Goal: Information Seeking & Learning: Learn about a topic

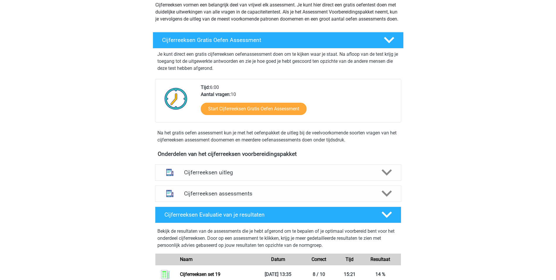
scroll to position [88, 0]
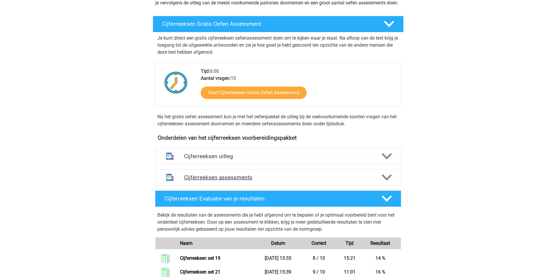
click at [386, 181] on polygon at bounding box center [387, 177] width 10 height 6
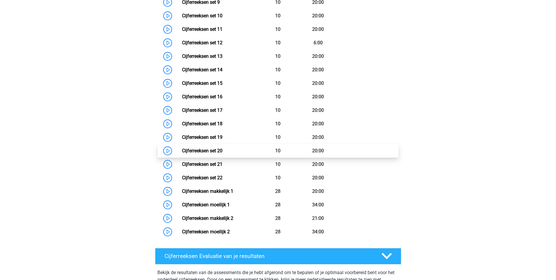
scroll to position [440, 0]
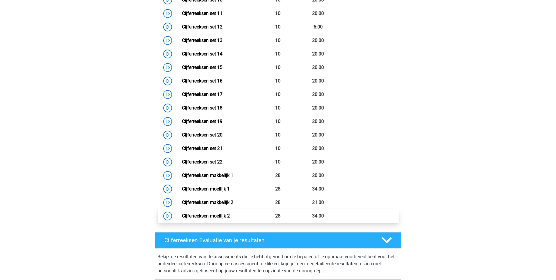
click at [221, 218] on link "Cijferreeksen moeilijk 2" at bounding box center [206, 216] width 48 height 6
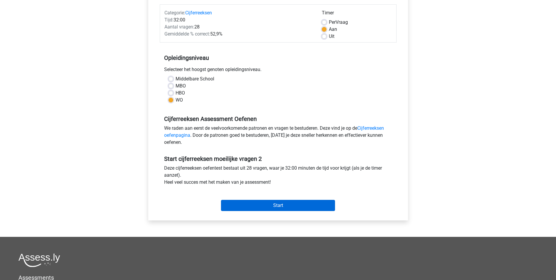
scroll to position [88, 0]
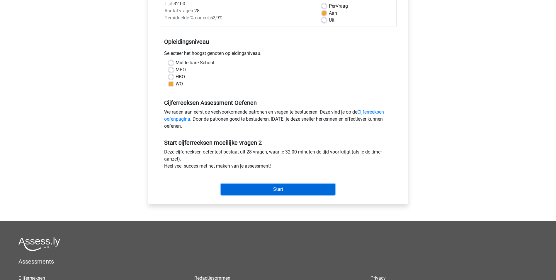
click at [273, 192] on input "Start" at bounding box center [278, 189] width 114 height 11
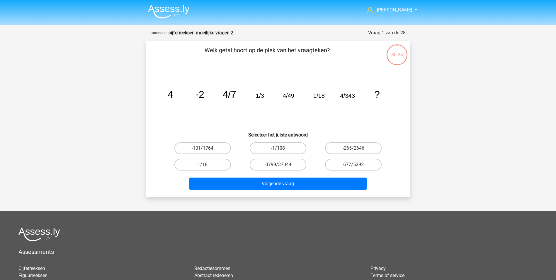
click at [274, 149] on label "-1/108" at bounding box center [278, 148] width 57 height 12
click at [278, 149] on input "-1/108" at bounding box center [280, 150] width 4 height 4
radio input "true"
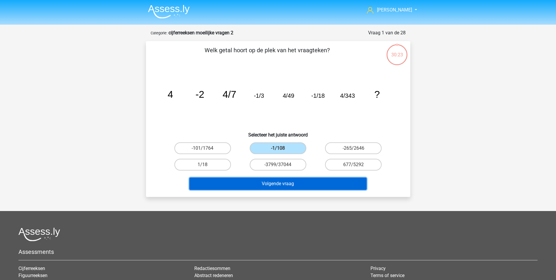
click at [279, 184] on button "Volgende vraag" at bounding box center [277, 183] width 177 height 12
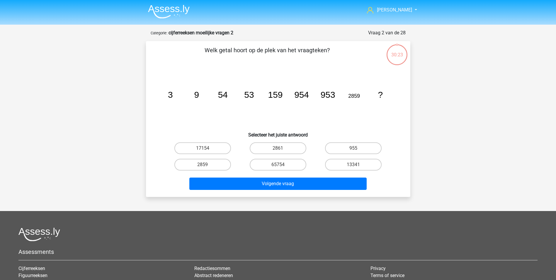
scroll to position [29, 0]
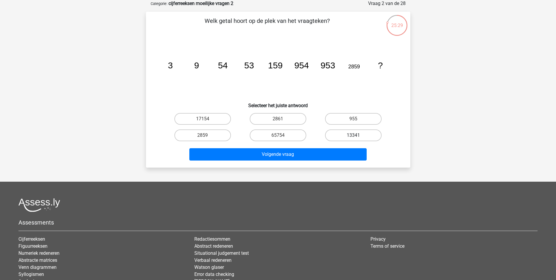
click at [352, 136] on label "13341" at bounding box center [353, 135] width 57 height 12
click at [354, 136] on input "13341" at bounding box center [356, 137] width 4 height 4
radio input "true"
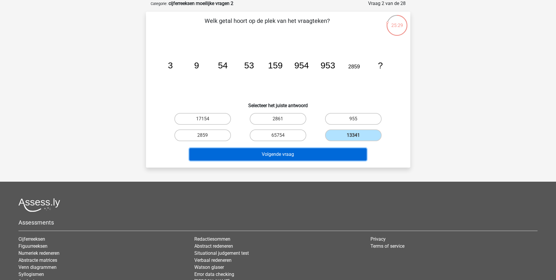
click at [305, 150] on button "Volgende vraag" at bounding box center [277, 154] width 177 height 12
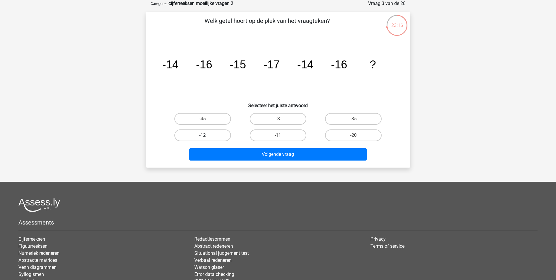
click at [207, 137] on label "-12" at bounding box center [202, 135] width 57 height 12
click at [206, 137] on input "-12" at bounding box center [205, 137] width 4 height 4
radio input "true"
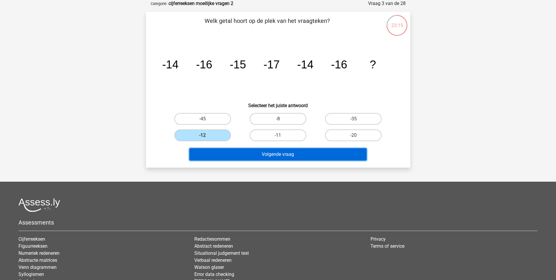
click at [260, 155] on button "Volgende vraag" at bounding box center [277, 154] width 177 height 12
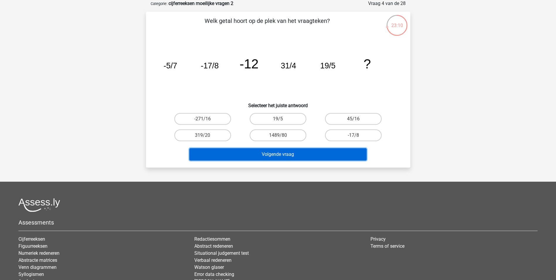
click at [282, 154] on button "Volgende vraag" at bounding box center [277, 154] width 177 height 12
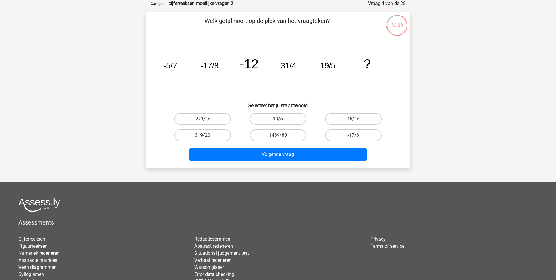
click at [209, 122] on label "-271/16" at bounding box center [202, 119] width 57 height 12
click at [206, 122] on input "-271/16" at bounding box center [205, 121] width 4 height 4
radio input "true"
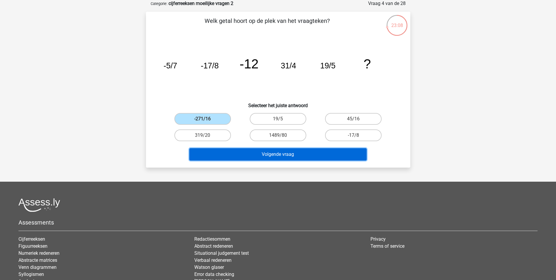
click at [263, 148] on button "Volgende vraag" at bounding box center [277, 154] width 177 height 12
click at [267, 155] on button "Volgende vraag" at bounding box center [277, 154] width 177 height 12
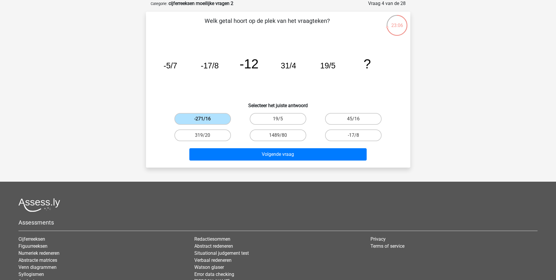
click at [213, 119] on label "-271/16" at bounding box center [202, 119] width 57 height 12
click at [206, 119] on input "-271/16" at bounding box center [205, 121] width 4 height 4
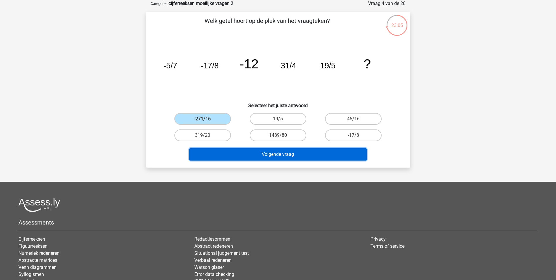
click at [271, 152] on button "Volgende vraag" at bounding box center [277, 154] width 177 height 12
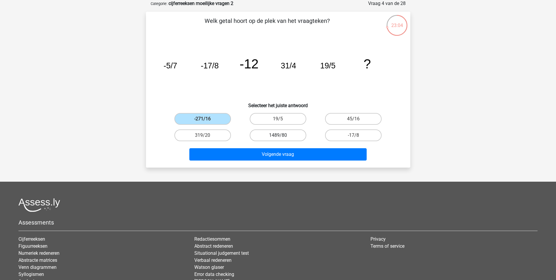
click at [274, 134] on label "1489/80" at bounding box center [278, 135] width 57 height 12
click at [278, 135] on input "1489/80" at bounding box center [280, 137] width 4 height 4
radio input "true"
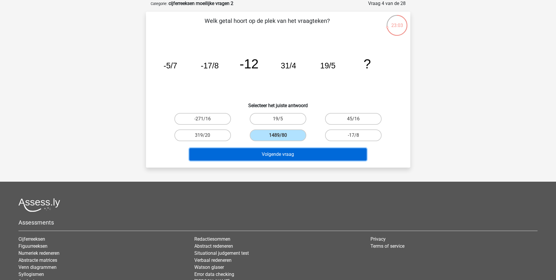
click at [282, 157] on button "Volgende vraag" at bounding box center [277, 154] width 177 height 12
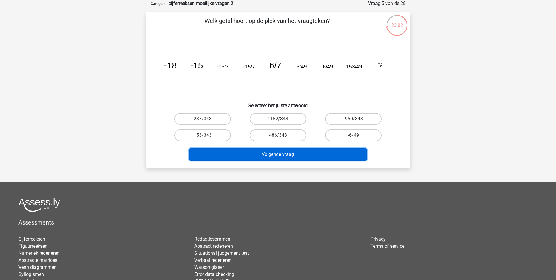
click at [282, 157] on button "Volgende vraag" at bounding box center [277, 154] width 177 height 12
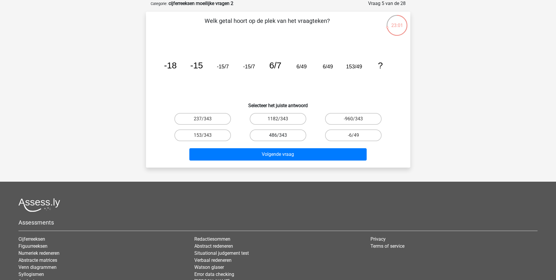
click at [267, 132] on label "486/343" at bounding box center [278, 135] width 57 height 12
click at [278, 135] on input "486/343" at bounding box center [280, 137] width 4 height 4
radio input "true"
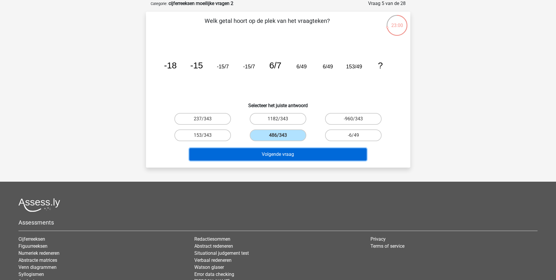
click at [274, 148] on button "Volgende vraag" at bounding box center [277, 154] width 177 height 12
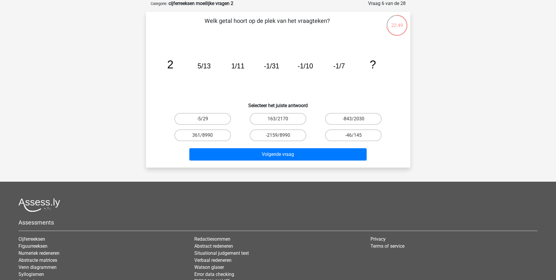
click at [280, 137] on input "-2159/8990" at bounding box center [280, 137] width 4 height 4
radio input "true"
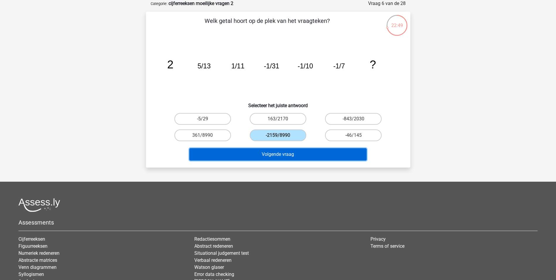
click at [278, 153] on button "Volgende vraag" at bounding box center [277, 154] width 177 height 12
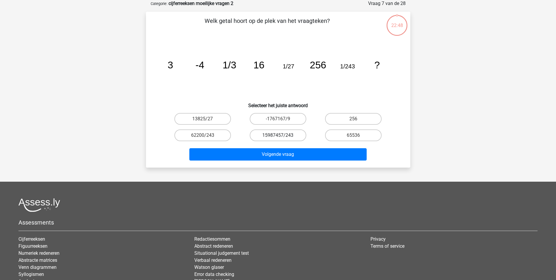
click at [278, 136] on label "15987457/243" at bounding box center [278, 135] width 57 height 12
click at [278, 136] on input "15987457/243" at bounding box center [280, 137] width 4 height 4
radio input "true"
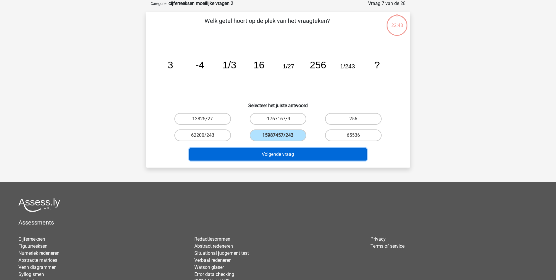
click at [276, 150] on button "Volgende vraag" at bounding box center [277, 154] width 177 height 12
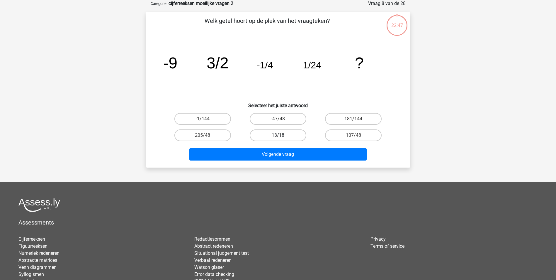
click at [278, 137] on label "13/18" at bounding box center [278, 135] width 57 height 12
click at [278, 137] on input "13/18" at bounding box center [280, 137] width 4 height 4
radio input "true"
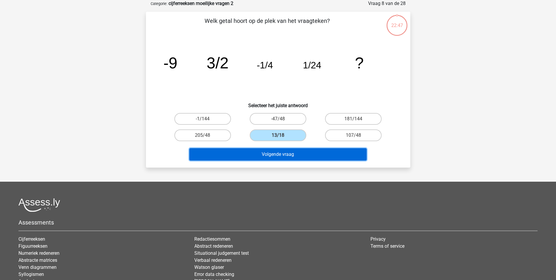
click at [277, 152] on button "Volgende vraag" at bounding box center [277, 154] width 177 height 12
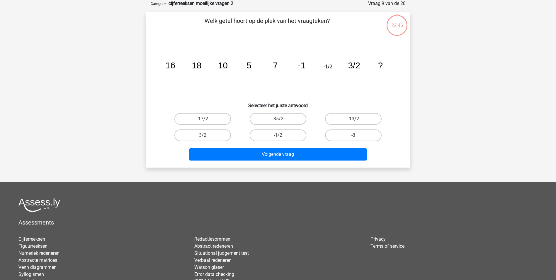
click at [278, 137] on label "-1/2" at bounding box center [278, 135] width 57 height 12
click at [278, 137] on input "-1/2" at bounding box center [280, 137] width 4 height 4
radio input "true"
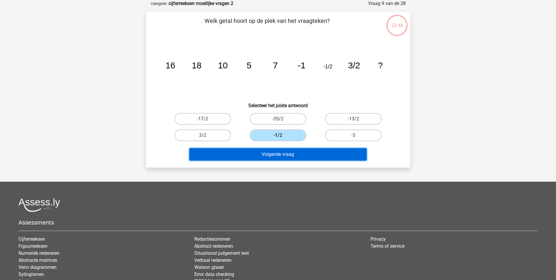
click at [277, 148] on button "Volgende vraag" at bounding box center [277, 154] width 177 height 12
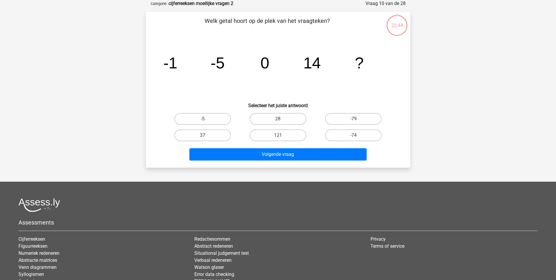
click at [278, 131] on label "121" at bounding box center [278, 135] width 57 height 12
click at [278, 135] on input "121" at bounding box center [280, 137] width 4 height 4
radio input "true"
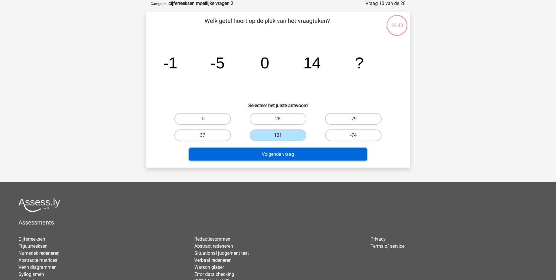
drag, startPoint x: 276, startPoint y: 155, endPoint x: 276, endPoint y: 150, distance: 4.7
click at [276, 155] on button "Volgende vraag" at bounding box center [277, 154] width 177 height 12
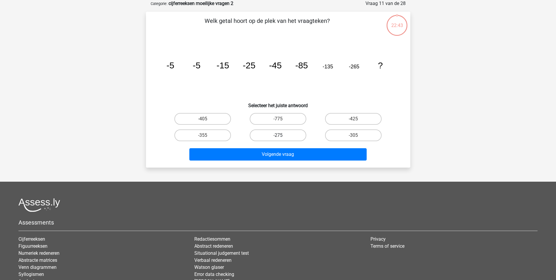
click at [276, 138] on label "-275" at bounding box center [278, 135] width 57 height 12
click at [278, 138] on input "-275" at bounding box center [280, 137] width 4 height 4
radio input "true"
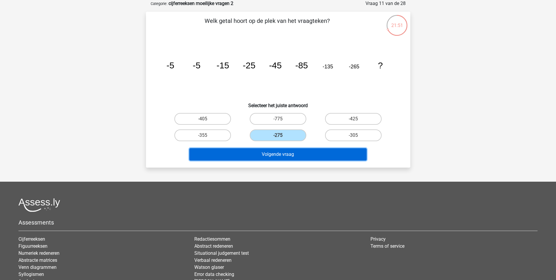
click at [293, 153] on button "Volgende vraag" at bounding box center [277, 154] width 177 height 12
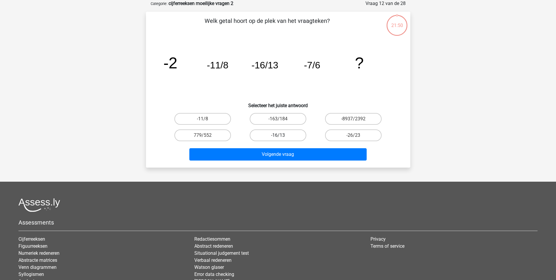
click at [279, 132] on label "-16/13" at bounding box center [278, 135] width 57 height 12
click at [279, 135] on input "-16/13" at bounding box center [280, 137] width 4 height 4
radio input "true"
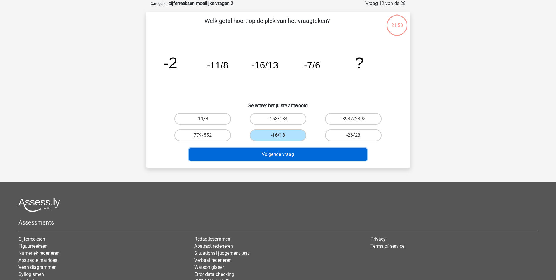
click at [280, 156] on button "Volgende vraag" at bounding box center [277, 154] width 177 height 12
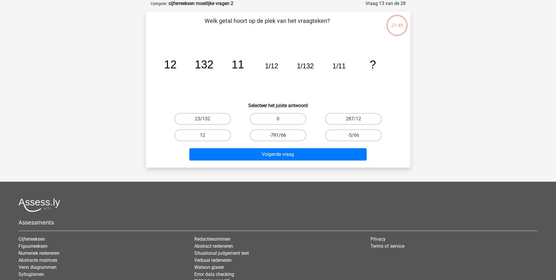
click at [279, 134] on label "-791/66" at bounding box center [278, 135] width 57 height 12
click at [279, 135] on input "-791/66" at bounding box center [280, 137] width 4 height 4
radio input "true"
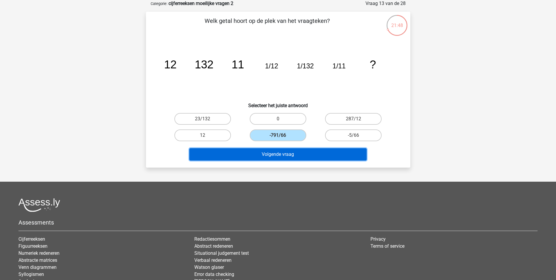
click at [283, 155] on button "Volgende vraag" at bounding box center [277, 154] width 177 height 12
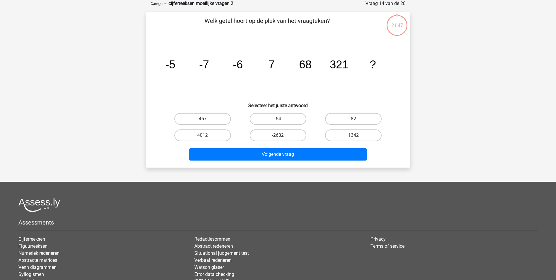
click at [282, 138] on label "-2602" at bounding box center [278, 135] width 57 height 12
click at [282, 138] on input "-2602" at bounding box center [280, 137] width 4 height 4
radio input "true"
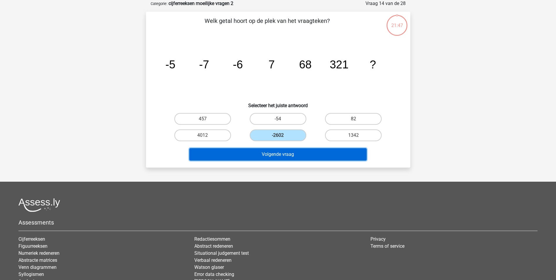
click at [282, 150] on button "Volgende vraag" at bounding box center [277, 154] width 177 height 12
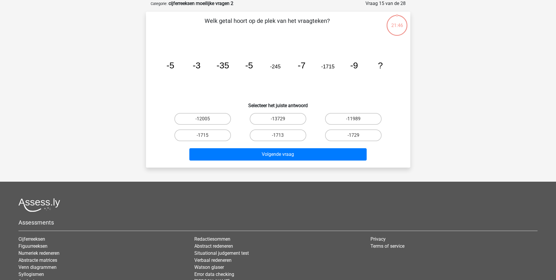
click at [282, 137] on input "-1713" at bounding box center [280, 137] width 4 height 4
radio input "true"
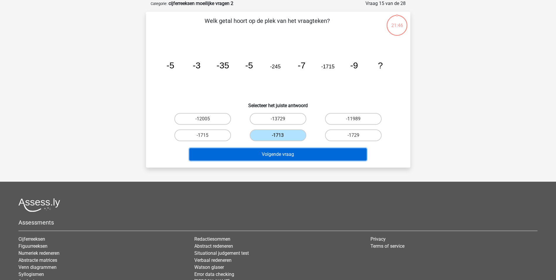
click at [281, 155] on button "Volgende vraag" at bounding box center [277, 154] width 177 height 12
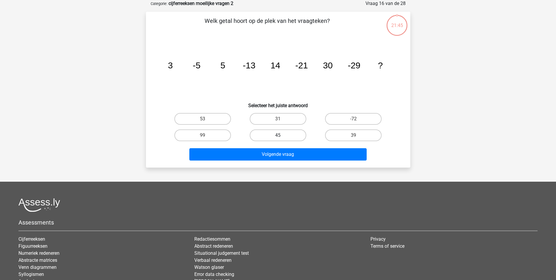
click at [282, 136] on label "45" at bounding box center [278, 135] width 57 height 12
click at [282, 136] on input "45" at bounding box center [280, 137] width 4 height 4
radio input "true"
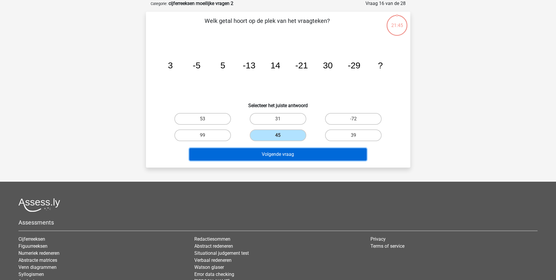
click at [282, 154] on button "Volgende vraag" at bounding box center [277, 154] width 177 height 12
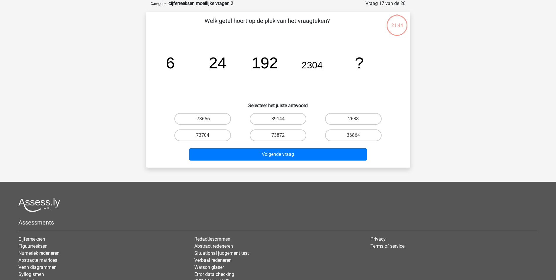
click at [281, 136] on input "73872" at bounding box center [280, 137] width 4 height 4
radio input "true"
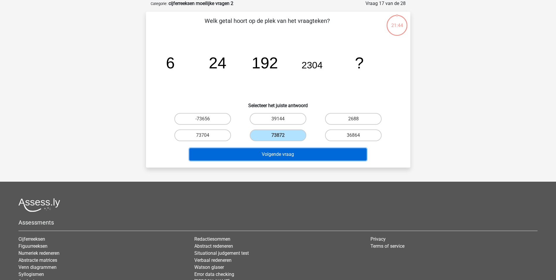
click at [282, 153] on button "Volgende vraag" at bounding box center [277, 154] width 177 height 12
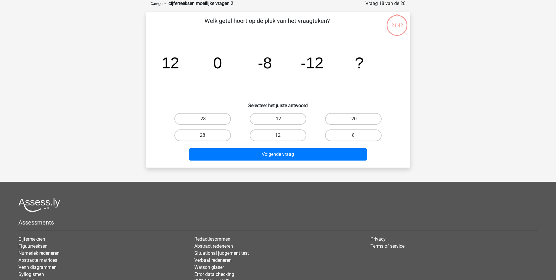
click at [282, 134] on label "12" at bounding box center [278, 135] width 57 height 12
click at [282, 135] on input "12" at bounding box center [280, 137] width 4 height 4
radio input "true"
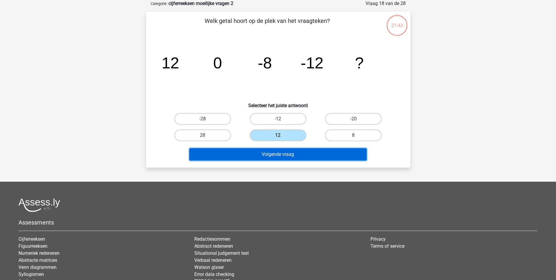
click at [283, 152] on button "Volgende vraag" at bounding box center [277, 154] width 177 height 12
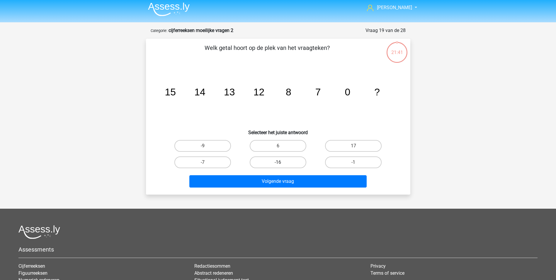
scroll to position [0, 0]
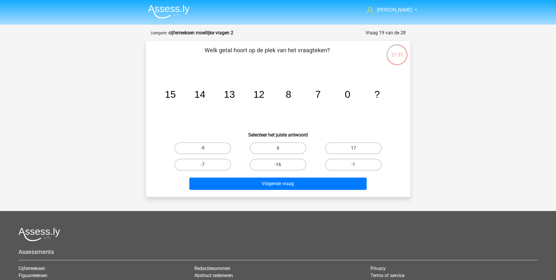
click at [284, 164] on label "-16" at bounding box center [278, 165] width 57 height 12
click at [282, 164] on input "-16" at bounding box center [280, 166] width 4 height 4
radio input "true"
click at [282, 190] on div "Volgende vraag" at bounding box center [278, 184] width 226 height 15
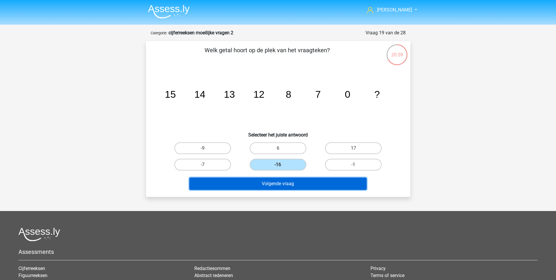
click at [285, 184] on button "Volgende vraag" at bounding box center [277, 183] width 177 height 12
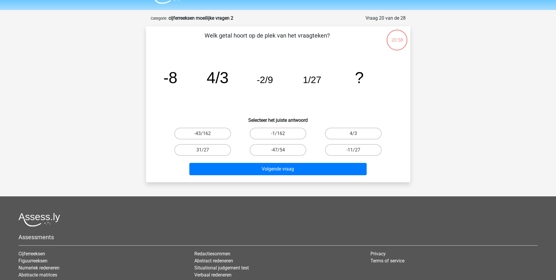
scroll to position [29, 0]
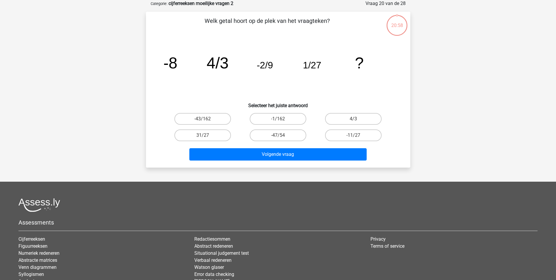
click at [279, 136] on input "-47/54" at bounding box center [280, 137] width 4 height 4
radio input "true"
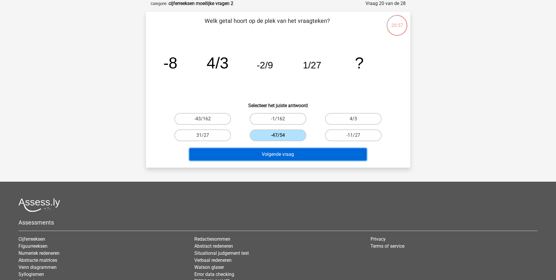
click at [279, 155] on button "Volgende vraag" at bounding box center [277, 154] width 177 height 12
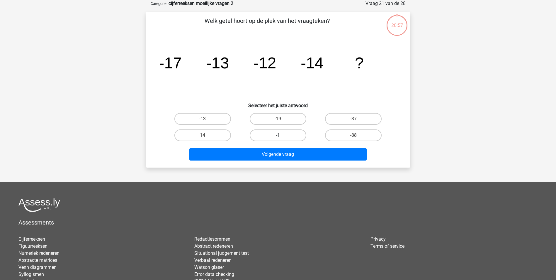
click at [279, 134] on label "-1" at bounding box center [278, 135] width 57 height 12
click at [279, 135] on input "-1" at bounding box center [280, 137] width 4 height 4
radio input "true"
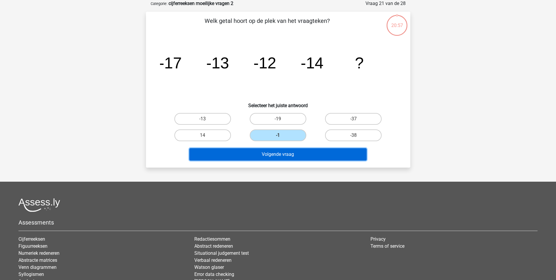
click at [279, 155] on button "Volgende vraag" at bounding box center [277, 154] width 177 height 12
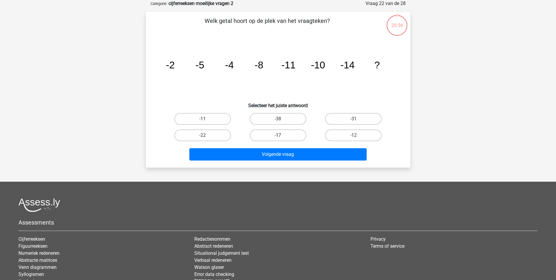
click at [279, 134] on label "-17" at bounding box center [278, 135] width 57 height 12
click at [279, 135] on input "-17" at bounding box center [280, 137] width 4 height 4
radio input "true"
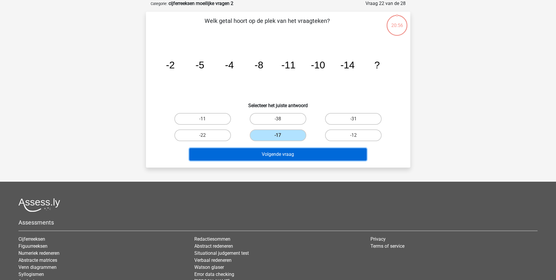
click at [275, 151] on button "Volgende vraag" at bounding box center [277, 154] width 177 height 12
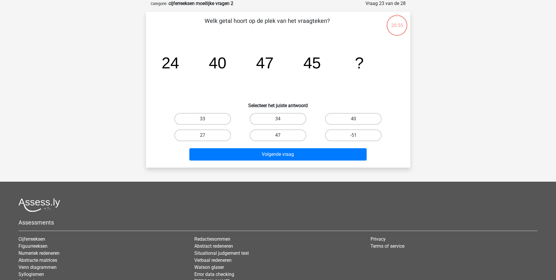
click at [276, 137] on label "47" at bounding box center [278, 135] width 57 height 12
click at [278, 137] on input "47" at bounding box center [280, 137] width 4 height 4
radio input "true"
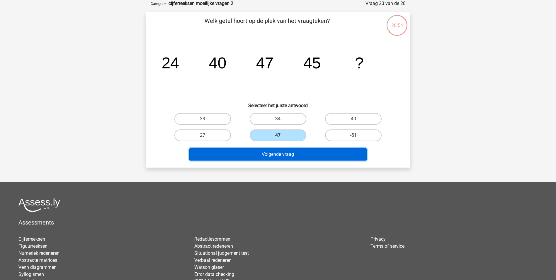
click at [280, 155] on button "Volgende vraag" at bounding box center [277, 154] width 177 height 12
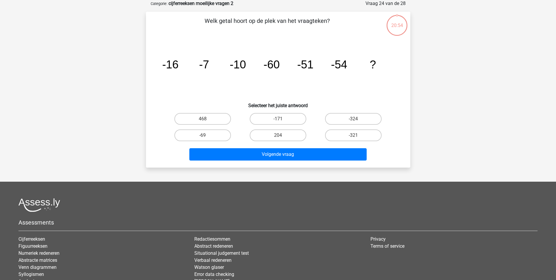
click at [280, 135] on input "204" at bounding box center [280, 137] width 4 height 4
radio input "true"
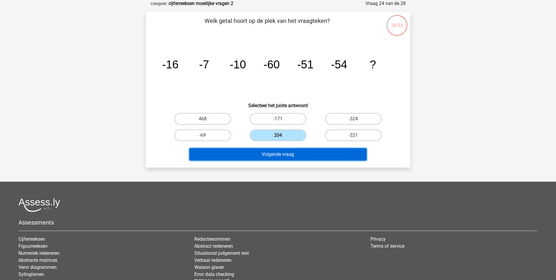
drag, startPoint x: 284, startPoint y: 157, endPoint x: 283, endPoint y: 154, distance: 3.7
click at [283, 156] on button "Volgende vraag" at bounding box center [277, 154] width 177 height 12
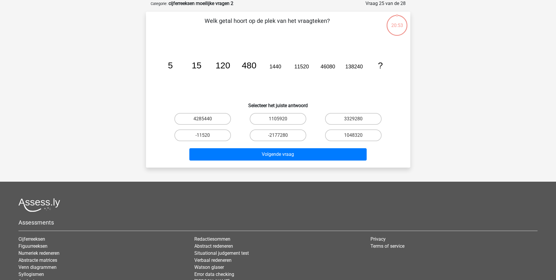
click at [279, 136] on input "-2177280" at bounding box center [280, 137] width 4 height 4
radio input "true"
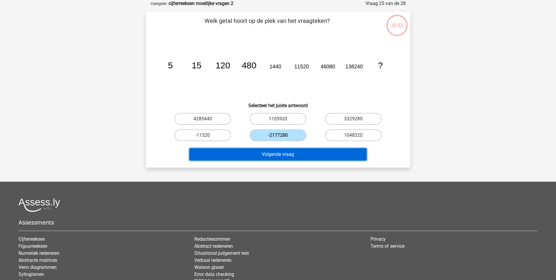
click at [277, 154] on button "Volgende vraag" at bounding box center [277, 154] width 177 height 12
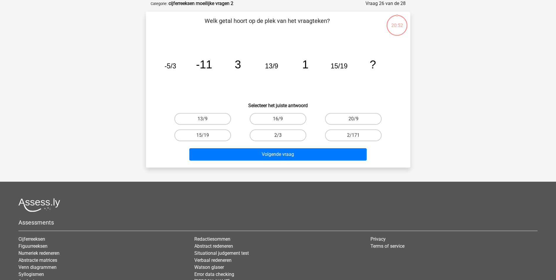
click at [275, 136] on label "2/3" at bounding box center [278, 135] width 57 height 12
click at [278, 136] on input "2/3" at bounding box center [280, 137] width 4 height 4
radio input "true"
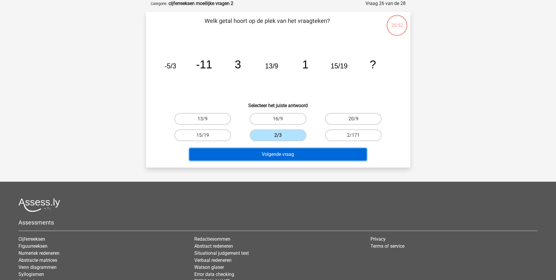
click at [275, 152] on button "Volgende vraag" at bounding box center [277, 154] width 177 height 12
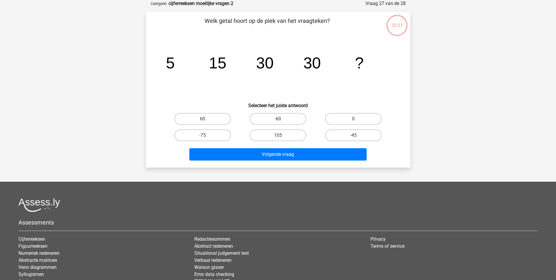
click at [276, 136] on label "105" at bounding box center [278, 135] width 57 height 12
click at [278, 136] on input "105" at bounding box center [280, 137] width 4 height 4
radio input "true"
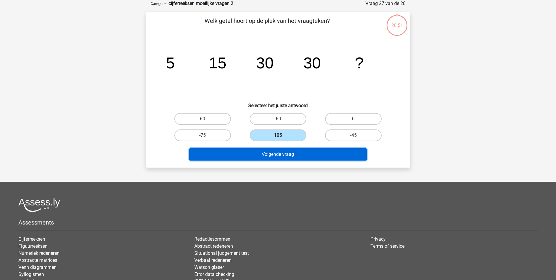
click at [276, 154] on button "Volgende vraag" at bounding box center [277, 154] width 177 height 12
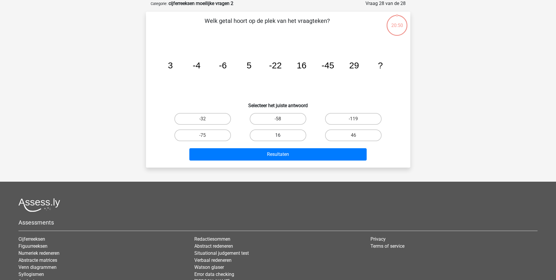
click at [276, 140] on label "16" at bounding box center [278, 135] width 57 height 12
click at [278, 139] on input "16" at bounding box center [280, 137] width 4 height 4
radio input "true"
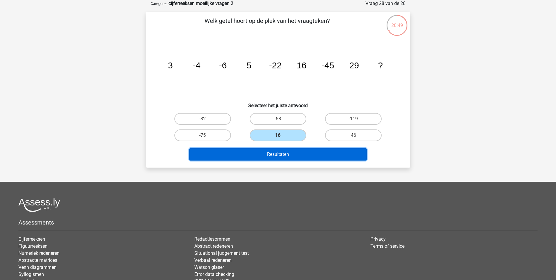
click at [277, 157] on button "Resultaten" at bounding box center [277, 154] width 177 height 12
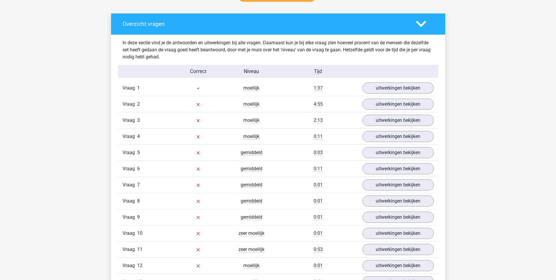
scroll to position [322, 0]
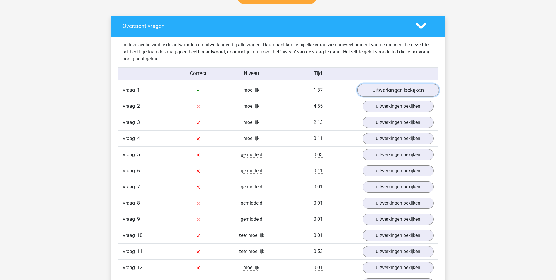
click at [378, 93] on link "uitwerkingen bekijken" at bounding box center [398, 90] width 82 height 13
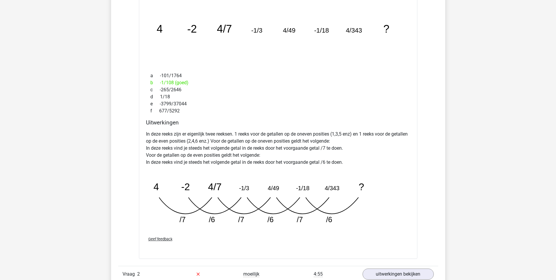
scroll to position [293, 0]
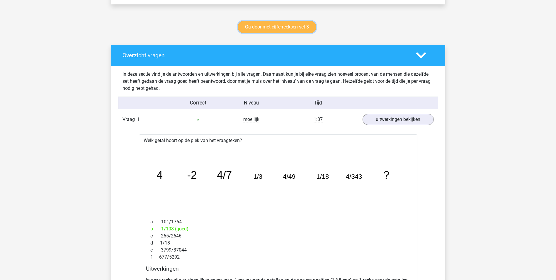
click at [264, 26] on link "Ga door met cijferreeksen set 3" at bounding box center [277, 27] width 79 height 12
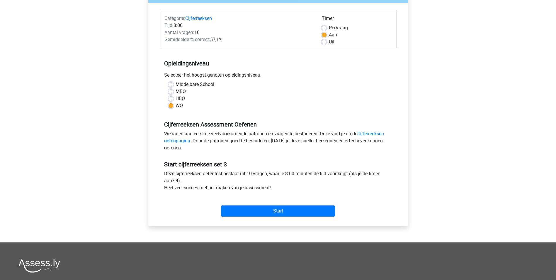
scroll to position [88, 0]
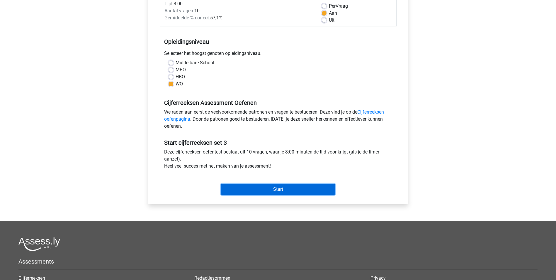
click at [280, 189] on input "Start" at bounding box center [278, 189] width 114 height 11
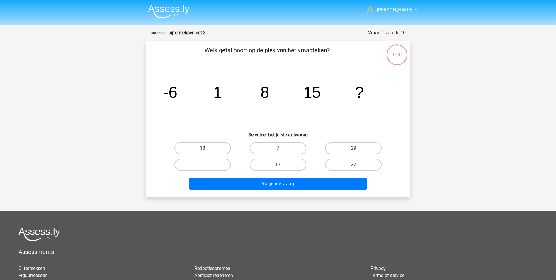
click at [347, 166] on label "22" at bounding box center [353, 165] width 57 height 12
click at [354, 166] on input "22" at bounding box center [356, 166] width 4 height 4
radio input "true"
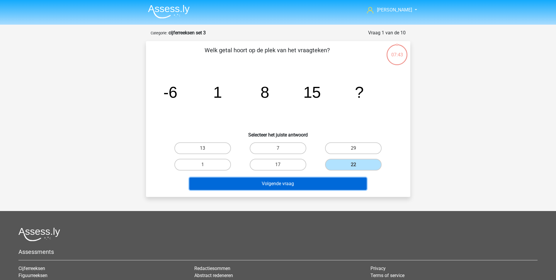
click at [338, 179] on button "Volgende vraag" at bounding box center [277, 183] width 177 height 12
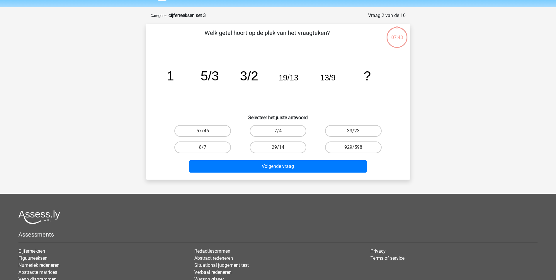
scroll to position [29, 0]
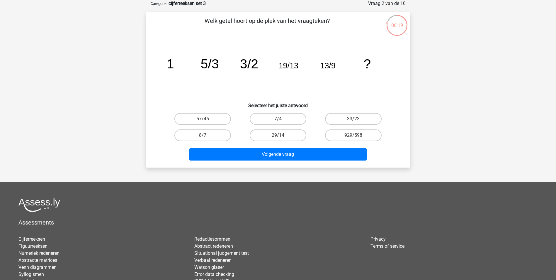
click at [282, 117] on label "7/4" at bounding box center [278, 119] width 57 height 12
click at [282, 119] on input "7/4" at bounding box center [280, 121] width 4 height 4
radio input "true"
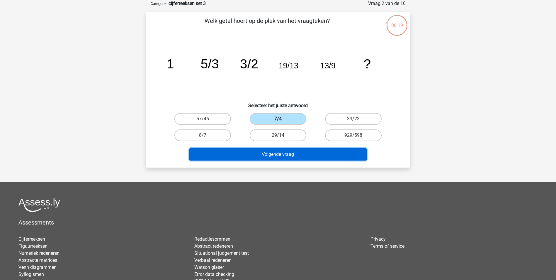
click at [284, 150] on button "Volgende vraag" at bounding box center [277, 154] width 177 height 12
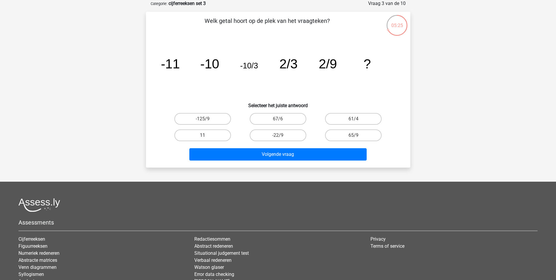
click at [197, 133] on label "11" at bounding box center [202, 135] width 57 height 12
click at [203, 135] on input "11" at bounding box center [205, 137] width 4 height 4
radio input "true"
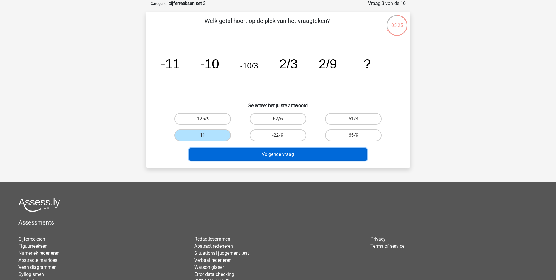
click at [267, 151] on button "Volgende vraag" at bounding box center [277, 154] width 177 height 12
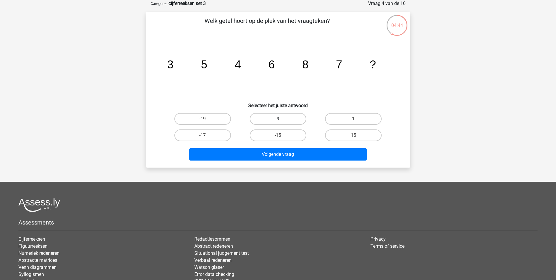
click at [276, 119] on label "9" at bounding box center [278, 119] width 57 height 12
click at [278, 119] on input "9" at bounding box center [280, 121] width 4 height 4
radio input "true"
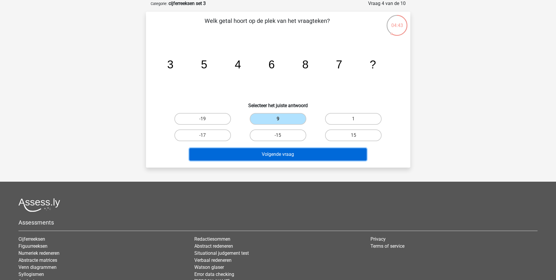
click at [279, 157] on button "Volgende vraag" at bounding box center [277, 154] width 177 height 12
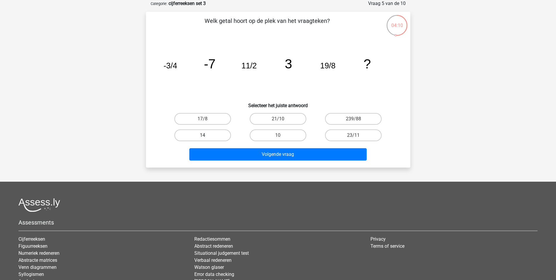
click at [217, 138] on label "14" at bounding box center [202, 135] width 57 height 12
click at [206, 138] on input "14" at bounding box center [205, 137] width 4 height 4
radio input "true"
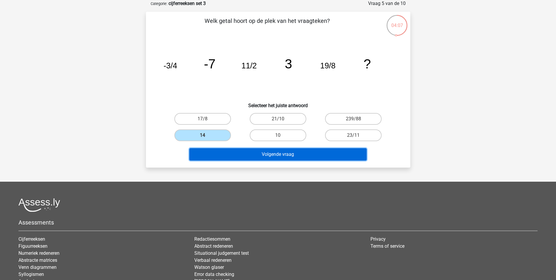
click at [288, 152] on button "Volgende vraag" at bounding box center [277, 154] width 177 height 12
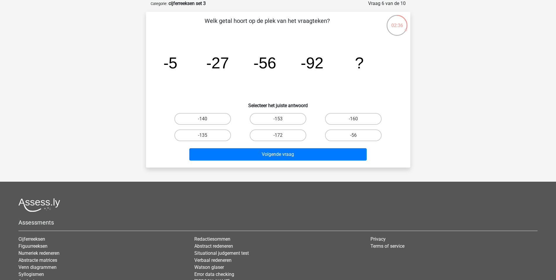
drag, startPoint x: 345, startPoint y: 121, endPoint x: 305, endPoint y: 141, distance: 44.7
click at [305, 141] on div "-172" at bounding box center [277, 135] width 75 height 16
click at [214, 137] on label "-135" at bounding box center [202, 135] width 57 height 12
click at [206, 137] on input "-135" at bounding box center [205, 137] width 4 height 4
radio input "true"
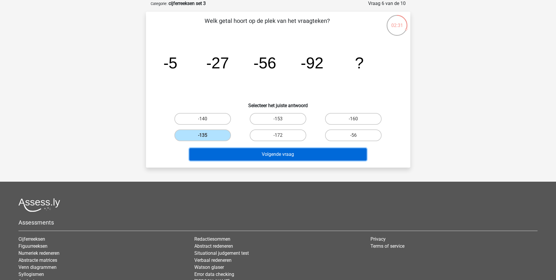
click at [275, 151] on button "Volgende vraag" at bounding box center [277, 154] width 177 height 12
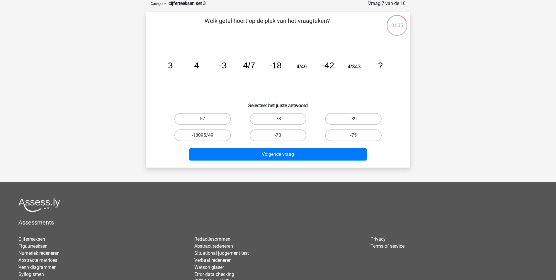
click at [273, 119] on label "-73" at bounding box center [278, 119] width 57 height 12
click at [278, 119] on input "-73" at bounding box center [280, 121] width 4 height 4
radio input "true"
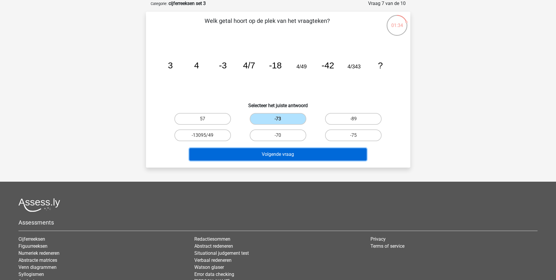
click at [277, 156] on button "Volgende vraag" at bounding box center [277, 154] width 177 height 12
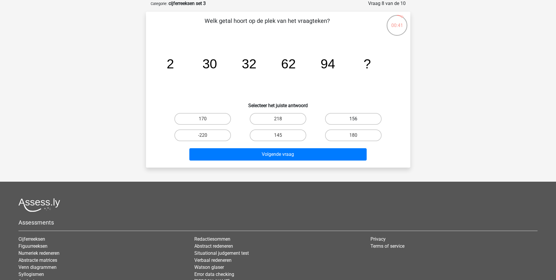
click at [347, 119] on label "156" at bounding box center [353, 119] width 57 height 12
click at [354, 119] on input "156" at bounding box center [356, 121] width 4 height 4
radio input "true"
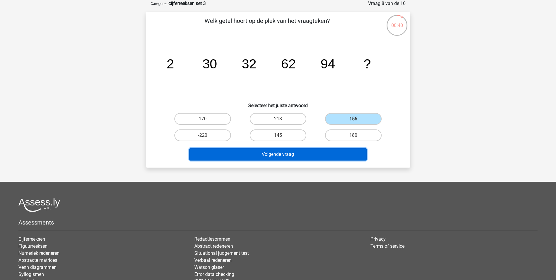
click at [294, 156] on button "Volgende vraag" at bounding box center [277, 154] width 177 height 12
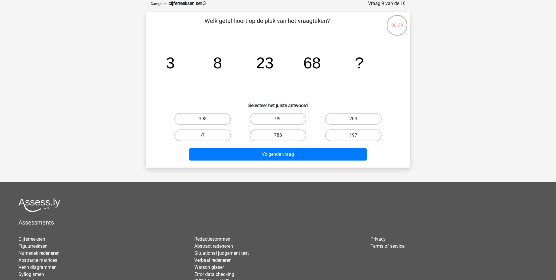
click at [284, 120] on label "99" at bounding box center [278, 119] width 57 height 12
click at [282, 120] on input "99" at bounding box center [280, 121] width 4 height 4
radio input "true"
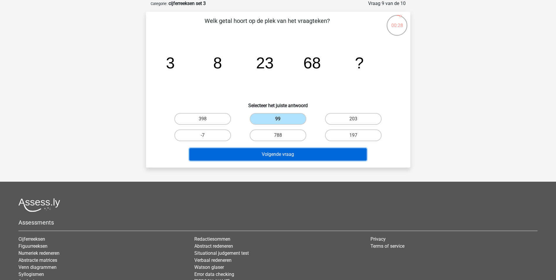
click at [290, 153] on button "Volgende vraag" at bounding box center [277, 154] width 177 height 12
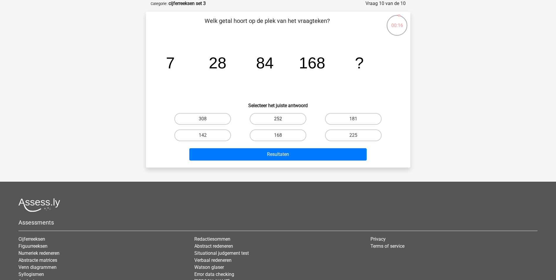
click at [283, 118] on label "252" at bounding box center [278, 119] width 57 height 12
click at [282, 119] on input "252" at bounding box center [280, 121] width 4 height 4
radio input "true"
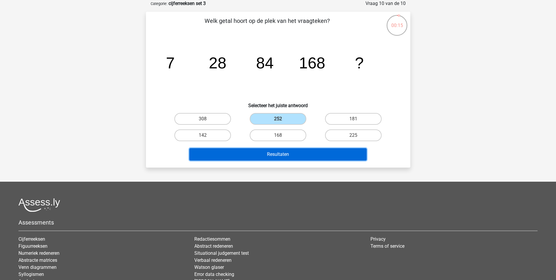
click at [281, 157] on button "Resultaten" at bounding box center [277, 154] width 177 height 12
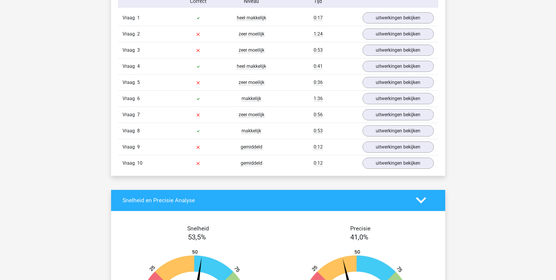
scroll to position [381, 0]
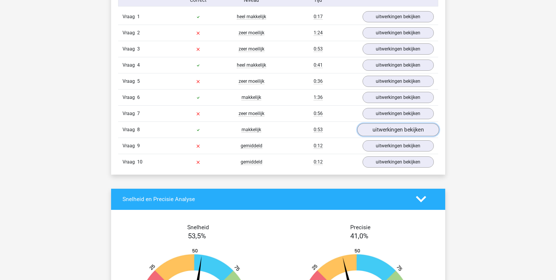
click at [401, 128] on link "uitwerkingen bekijken" at bounding box center [398, 129] width 82 height 13
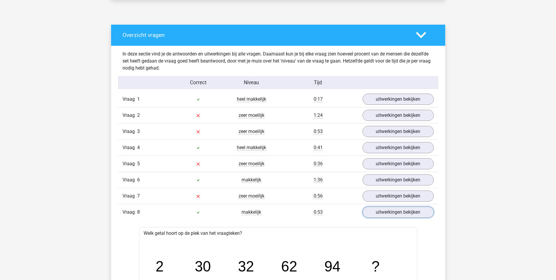
scroll to position [264, 0]
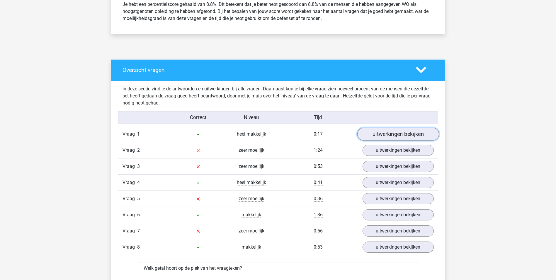
click at [400, 129] on link "uitwerkingen bekijken" at bounding box center [398, 134] width 82 height 13
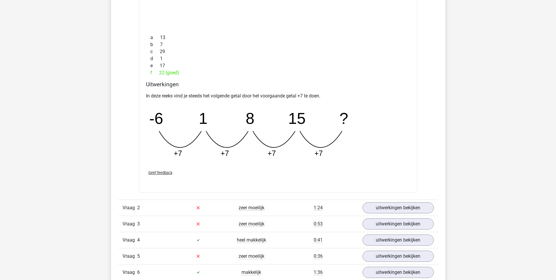
scroll to position [469, 0]
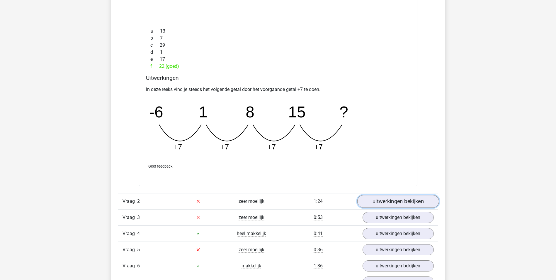
click at [396, 200] on link "uitwerkingen bekijken" at bounding box center [398, 201] width 82 height 13
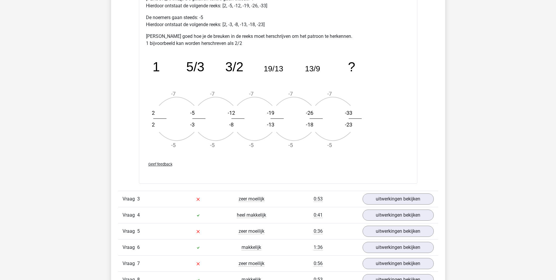
scroll to position [850, 0]
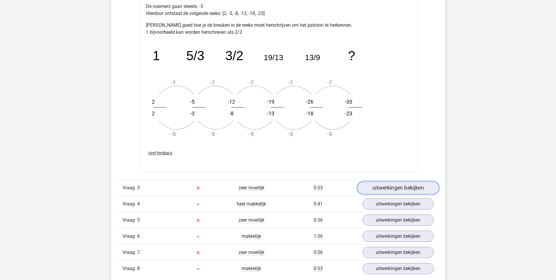
click at [375, 190] on link "uitwerkingen bekijken" at bounding box center [398, 187] width 82 height 13
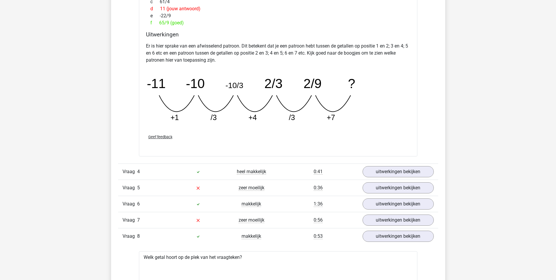
scroll to position [1173, 0]
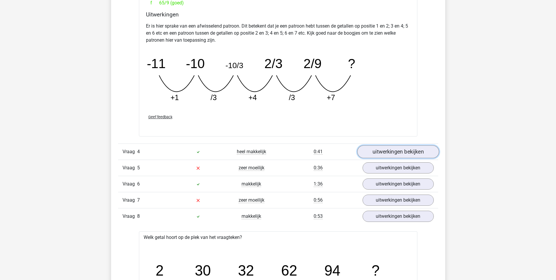
click at [408, 156] on link "uitwerkingen bekijken" at bounding box center [398, 151] width 82 height 13
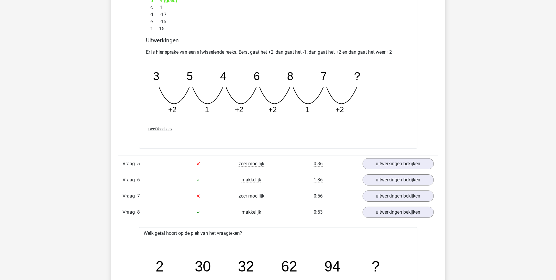
scroll to position [1437, 0]
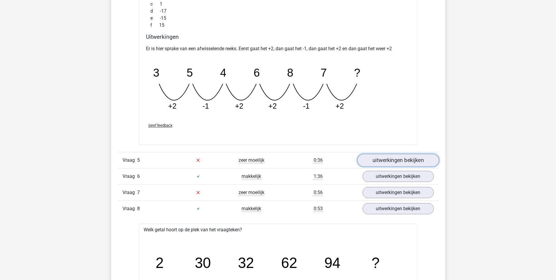
click at [395, 164] on link "uitwerkingen bekijken" at bounding box center [398, 160] width 82 height 13
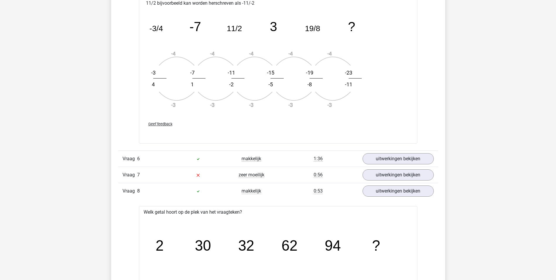
scroll to position [1818, 0]
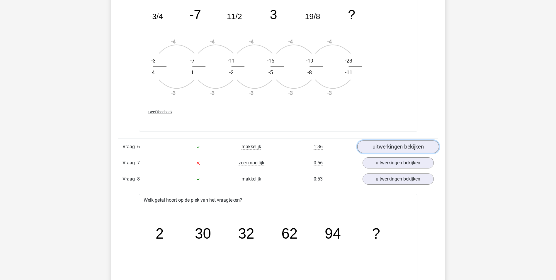
click at [381, 150] on link "uitwerkingen bekijken" at bounding box center [398, 146] width 82 height 13
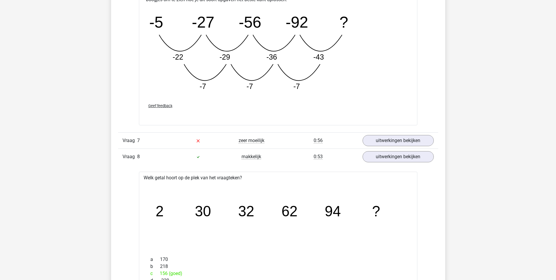
scroll to position [2140, 0]
click at [387, 140] on link "uitwerkingen bekijken" at bounding box center [398, 139] width 82 height 13
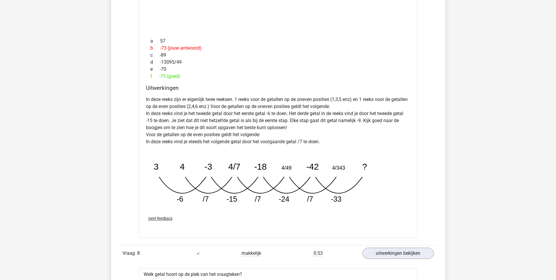
scroll to position [2404, 0]
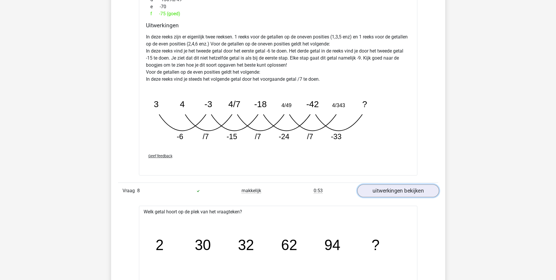
click at [410, 191] on link "uitwerkingen bekijken" at bounding box center [398, 190] width 82 height 13
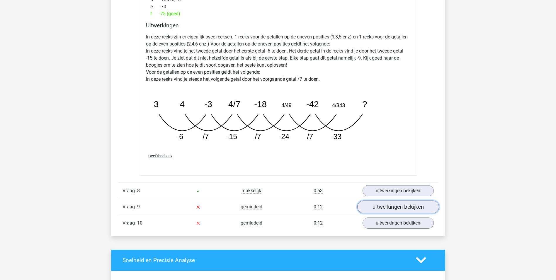
click at [411, 206] on link "uitwerkingen bekijken" at bounding box center [398, 206] width 82 height 13
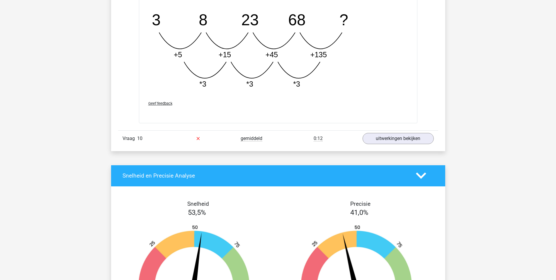
scroll to position [2785, 0]
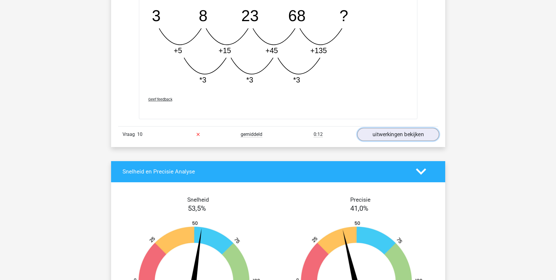
click at [386, 138] on link "uitwerkingen bekijken" at bounding box center [398, 134] width 82 height 13
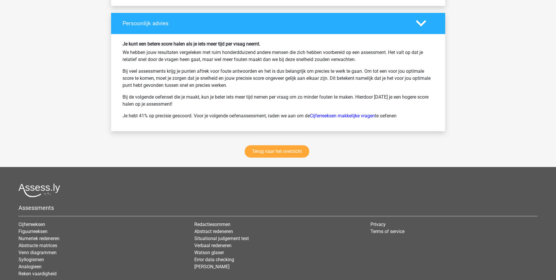
scroll to position [3430, 0]
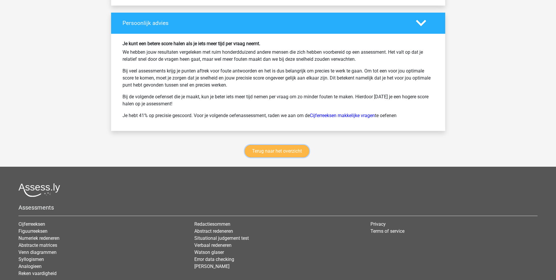
click at [286, 149] on link "Terug naar het overzicht" at bounding box center [277, 151] width 64 height 12
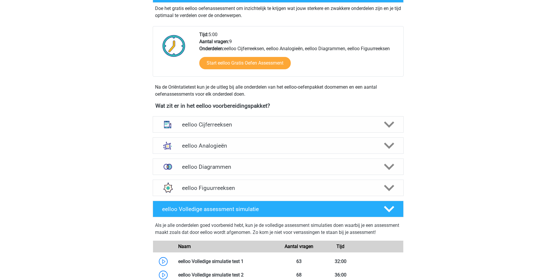
scroll to position [147, 0]
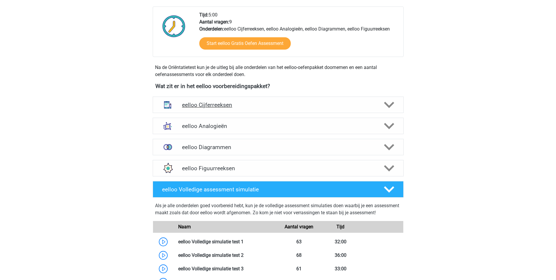
click at [390, 104] on polygon at bounding box center [389, 105] width 10 height 6
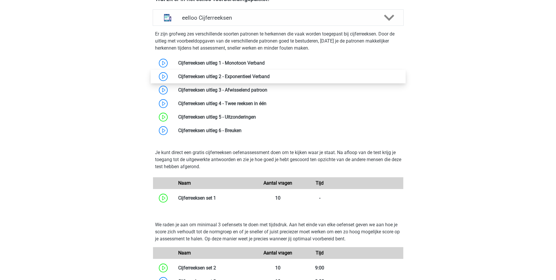
scroll to position [235, 0]
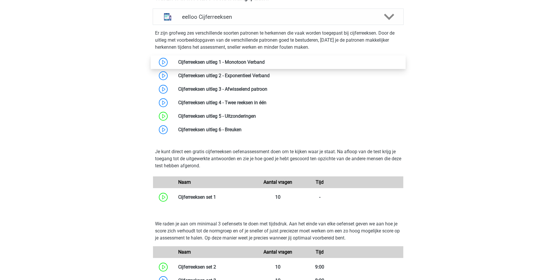
click at [265, 64] on link at bounding box center [265, 62] width 0 height 6
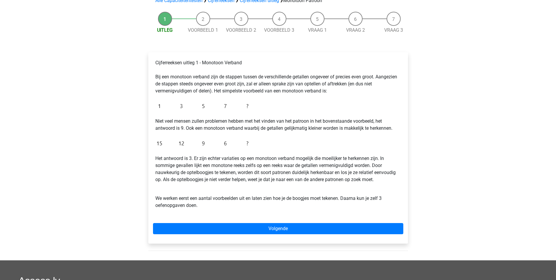
scroll to position [59, 0]
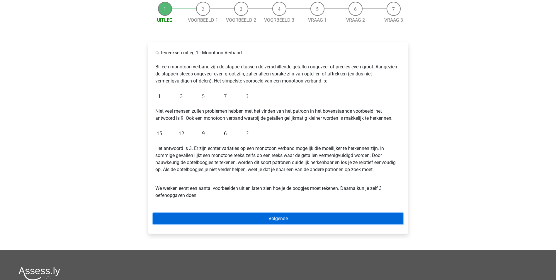
click at [268, 216] on link "Volgende" at bounding box center [278, 218] width 250 height 11
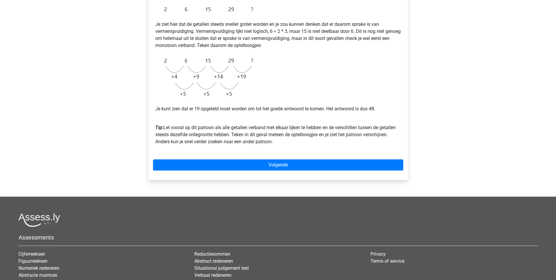
scroll to position [117, 0]
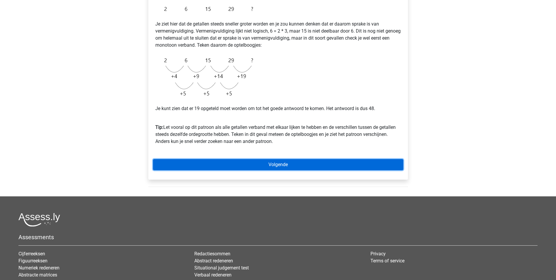
click at [264, 166] on link "Volgende" at bounding box center [278, 164] width 250 height 11
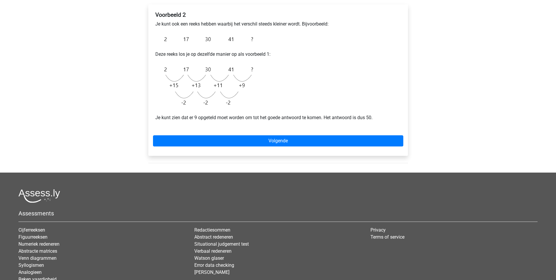
scroll to position [117, 0]
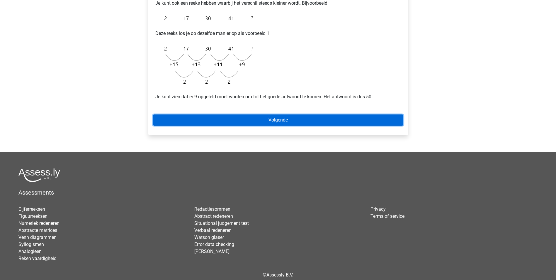
click at [276, 122] on link "Volgende" at bounding box center [278, 119] width 250 height 11
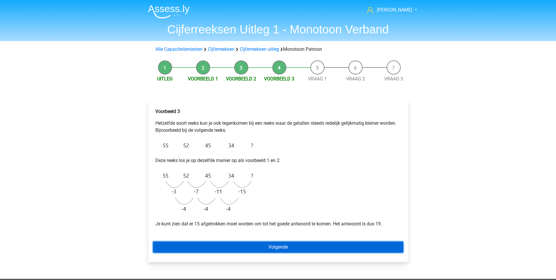
click at [275, 243] on link "Volgende" at bounding box center [278, 246] width 250 height 11
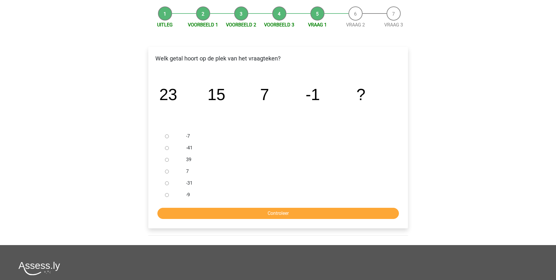
scroll to position [59, 0]
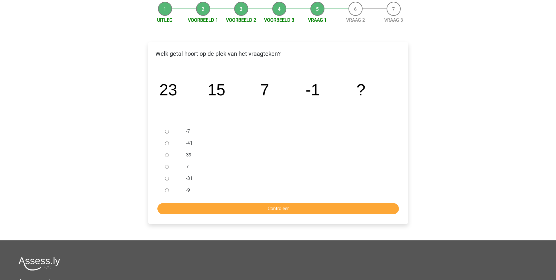
click at [165, 190] on input "-9" at bounding box center [167, 190] width 4 height 4
radio input "true"
click at [288, 208] on input "Controleer" at bounding box center [278, 208] width 242 height 11
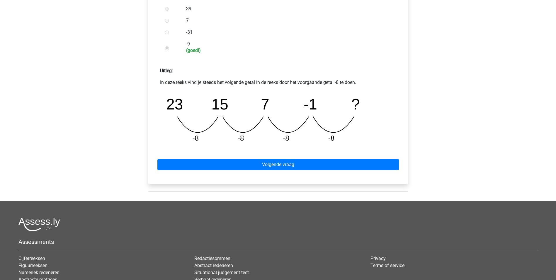
scroll to position [205, 0]
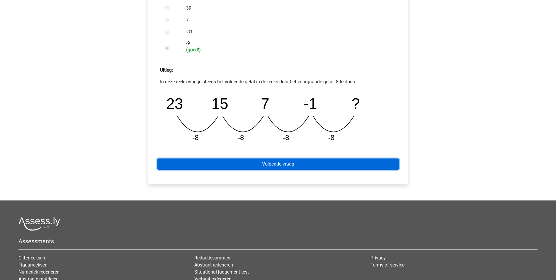
click at [291, 161] on link "Volgende vraag" at bounding box center [278, 163] width 242 height 11
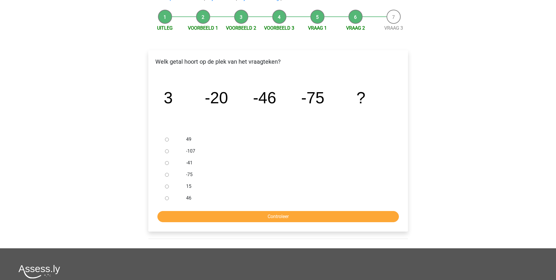
scroll to position [59, 0]
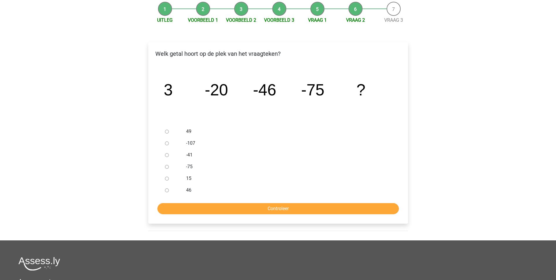
click at [167, 144] on input "-107" at bounding box center [167, 143] width 4 height 4
radio input "true"
click at [279, 210] on input "Controleer" at bounding box center [278, 208] width 242 height 11
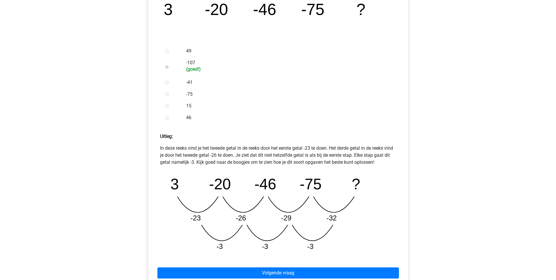
scroll to position [176, 0]
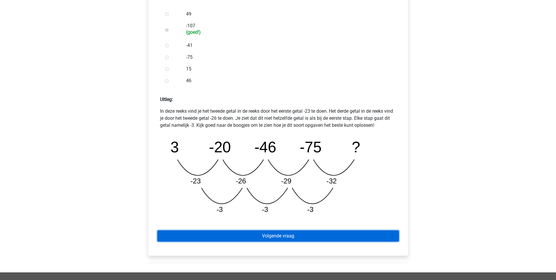
click at [284, 233] on link "Volgende vraag" at bounding box center [278, 235] width 242 height 11
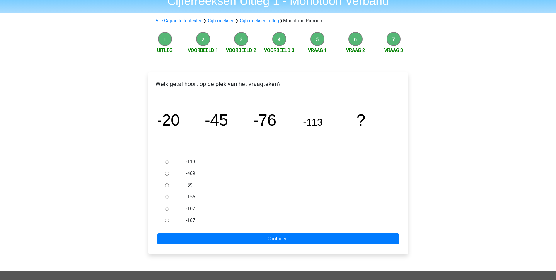
scroll to position [29, 0]
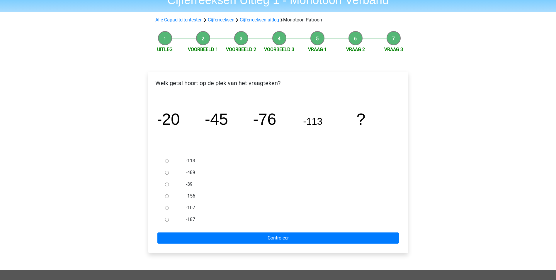
click at [166, 197] on input "-156" at bounding box center [167, 196] width 4 height 4
radio input "true"
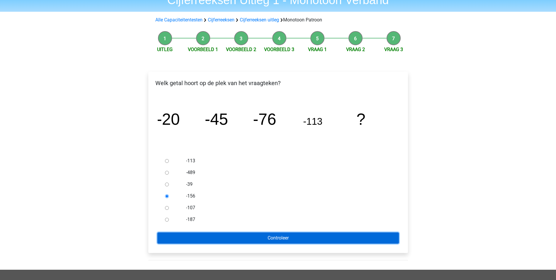
click at [282, 240] on input "Controleer" at bounding box center [278, 237] width 242 height 11
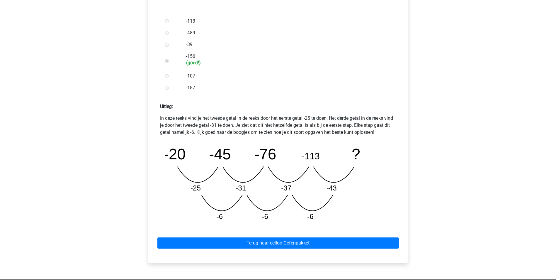
scroll to position [176, 0]
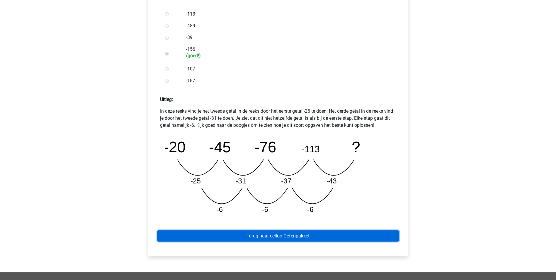
click at [282, 239] on link "Terug naar eelloo Oefenpakket" at bounding box center [278, 235] width 242 height 11
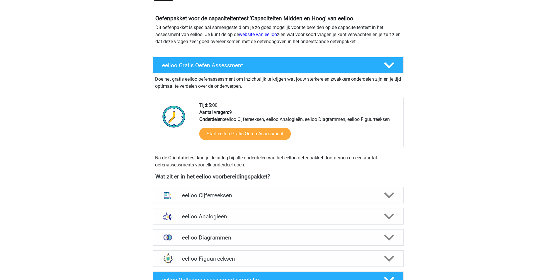
scroll to position [88, 0]
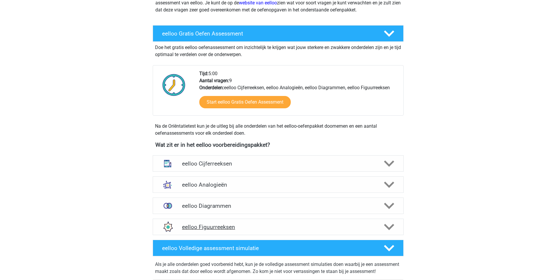
click at [228, 227] on h4 "eelloo Figuurreeksen" at bounding box center [278, 226] width 192 height 7
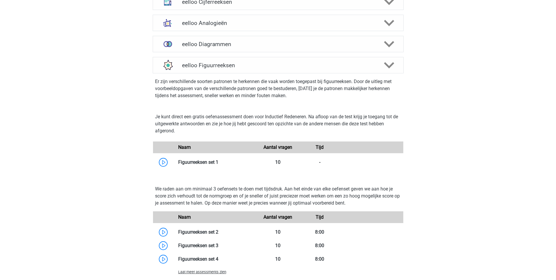
scroll to position [293, 0]
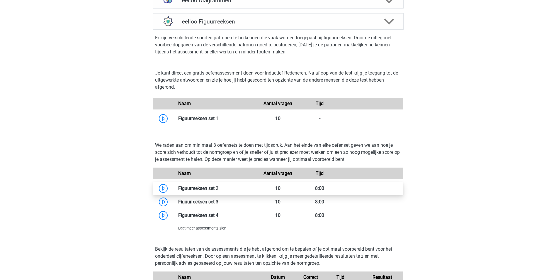
click at [218, 190] on link at bounding box center [218, 188] width 0 height 6
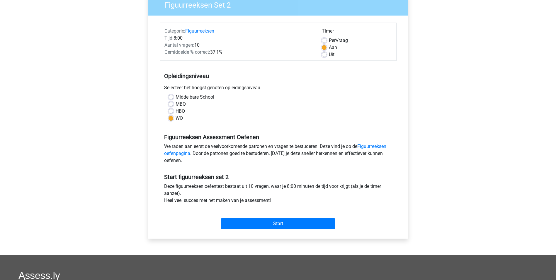
scroll to position [59, 0]
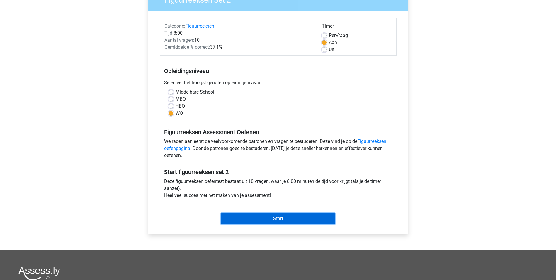
click at [269, 217] on input "Start" at bounding box center [278, 218] width 114 height 11
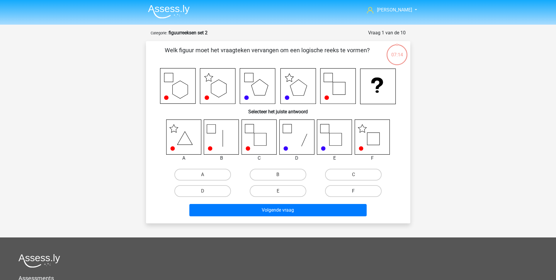
click at [351, 192] on label "F" at bounding box center [353, 191] width 57 height 12
click at [354, 192] on input "F" at bounding box center [356, 193] width 4 height 4
radio input "true"
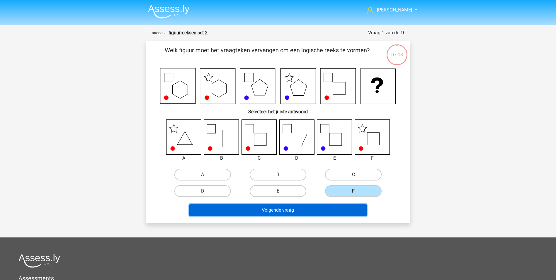
click at [279, 213] on button "Volgende vraag" at bounding box center [277, 210] width 177 height 12
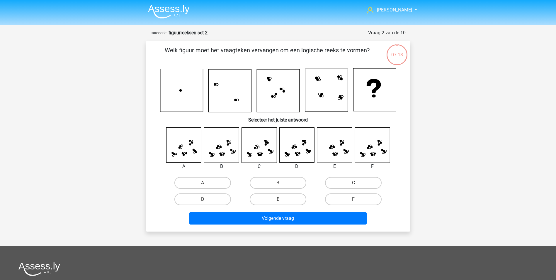
scroll to position [29, 0]
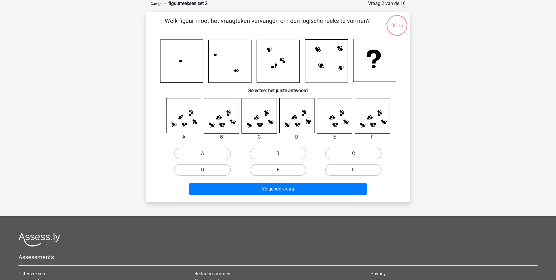
click at [280, 154] on input "B" at bounding box center [280, 155] width 4 height 4
radio input "true"
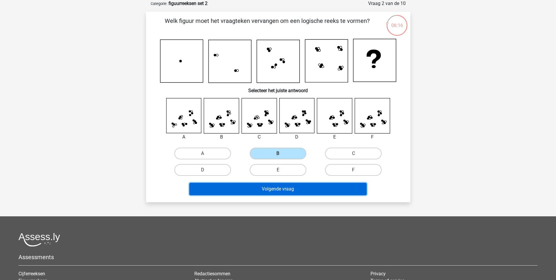
click at [280, 186] on button "Volgende vraag" at bounding box center [277, 189] width 177 height 12
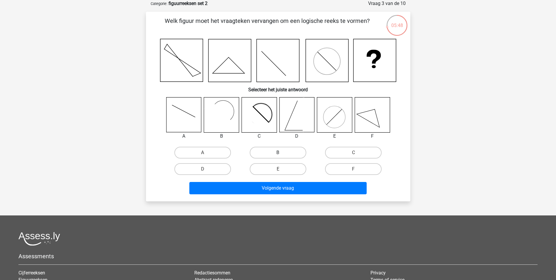
click at [273, 154] on label "B" at bounding box center [278, 153] width 57 height 12
click at [278, 154] on input "B" at bounding box center [280, 154] width 4 height 4
radio input "true"
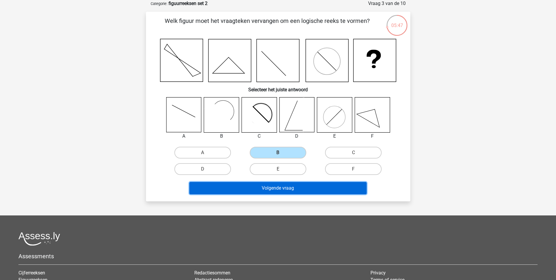
click at [284, 188] on button "Volgende vraag" at bounding box center [277, 188] width 177 height 12
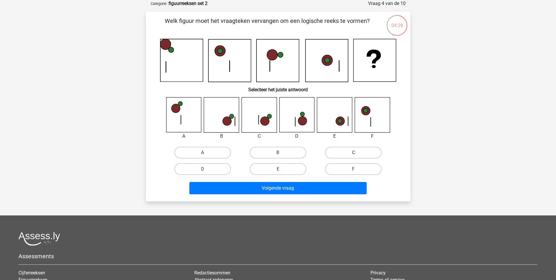
click at [345, 157] on label "C" at bounding box center [353, 153] width 57 height 12
click at [354, 156] on input "C" at bounding box center [356, 154] width 4 height 4
radio input "true"
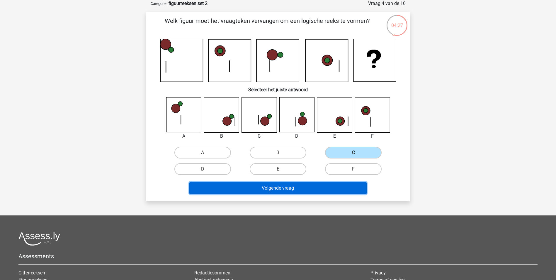
click at [303, 186] on button "Volgende vraag" at bounding box center [277, 188] width 177 height 12
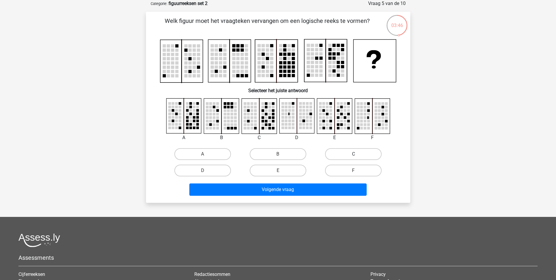
click at [355, 152] on label "C" at bounding box center [353, 154] width 57 height 12
click at [355, 154] on input "C" at bounding box center [356, 156] width 4 height 4
radio input "true"
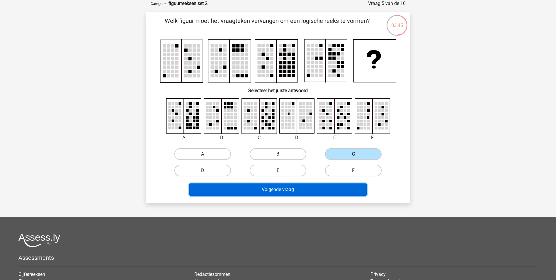
click at [290, 190] on button "Volgende vraag" at bounding box center [277, 189] width 177 height 12
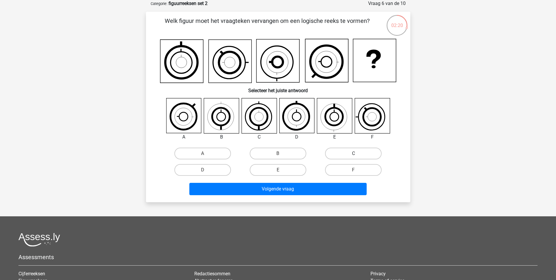
click at [341, 153] on label "C" at bounding box center [353, 153] width 57 height 12
click at [354, 153] on input "C" at bounding box center [356, 155] width 4 height 4
radio input "true"
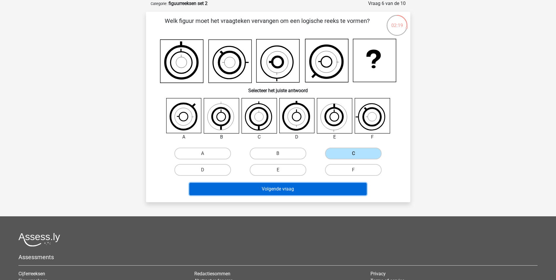
click at [282, 189] on button "Volgende vraag" at bounding box center [277, 189] width 177 height 12
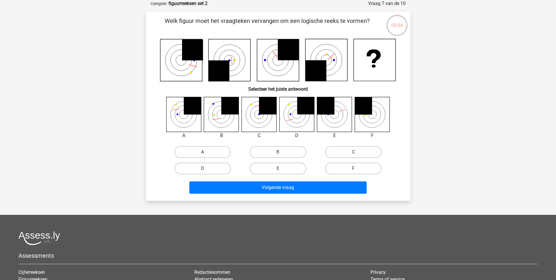
click at [207, 151] on label "A" at bounding box center [202, 152] width 57 height 12
click at [206, 152] on input "A" at bounding box center [205, 154] width 4 height 4
radio input "true"
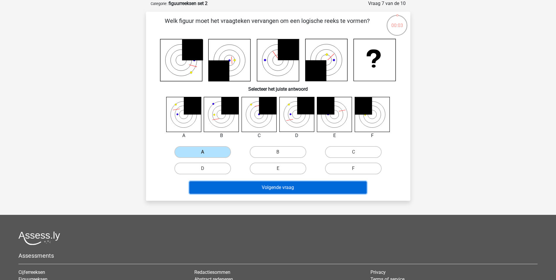
click at [282, 188] on button "Volgende vraag" at bounding box center [277, 187] width 177 height 12
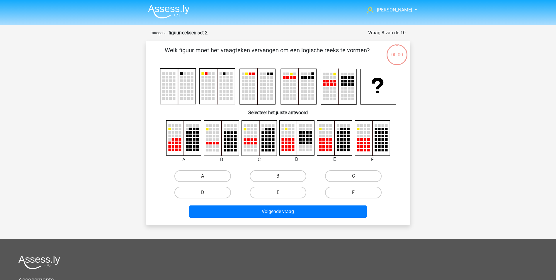
scroll to position [29, 0]
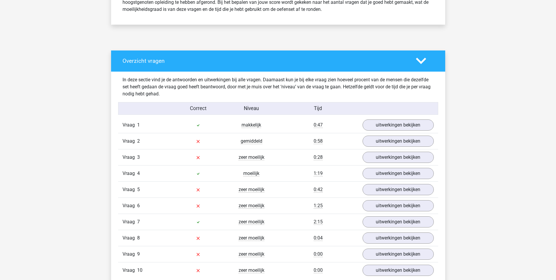
scroll to position [293, 0]
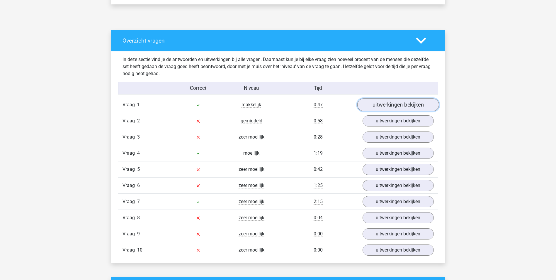
click at [387, 107] on link "uitwerkingen bekijken" at bounding box center [398, 104] width 82 height 13
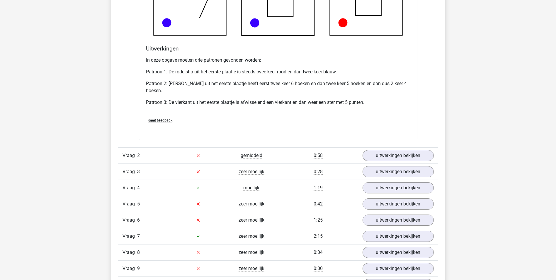
scroll to position [645, 0]
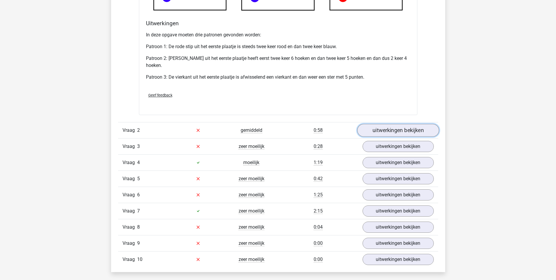
click at [378, 134] on link "uitwerkingen bekijken" at bounding box center [398, 130] width 82 height 13
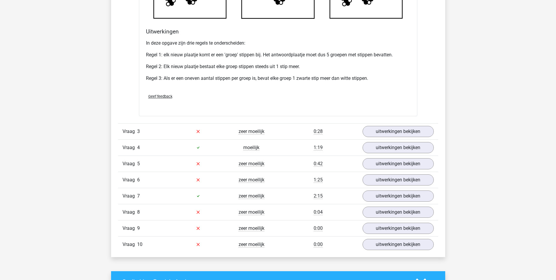
scroll to position [1026, 0]
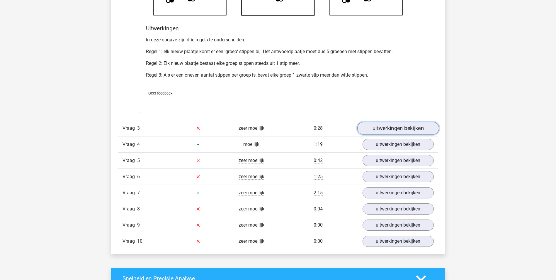
click at [388, 132] on link "uitwerkingen bekijken" at bounding box center [398, 128] width 82 height 13
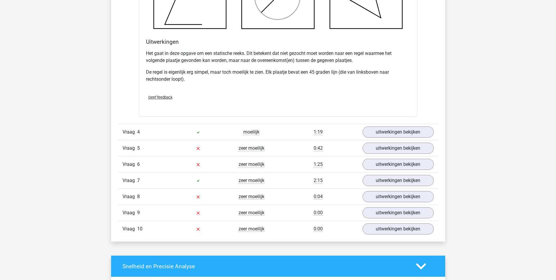
scroll to position [1407, 0]
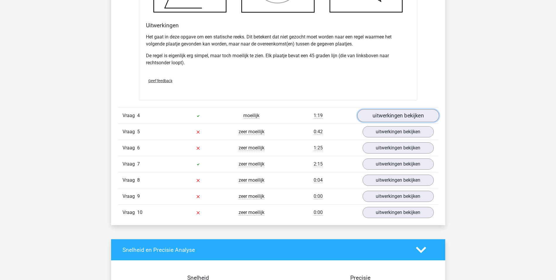
click at [409, 117] on link "uitwerkingen bekijken" at bounding box center [398, 115] width 82 height 13
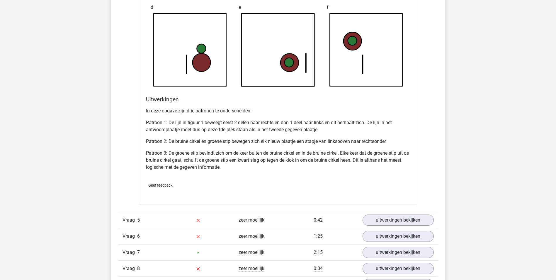
scroll to position [1759, 0]
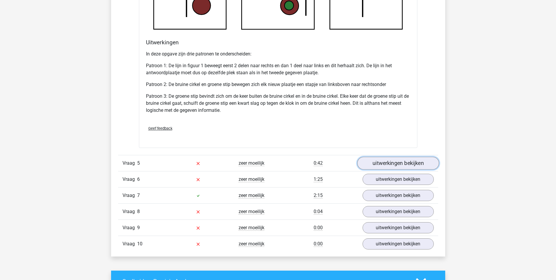
click at [404, 161] on link "uitwerkingen bekijken" at bounding box center [398, 163] width 82 height 13
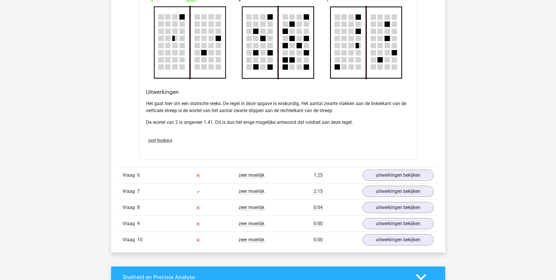
scroll to position [2140, 0]
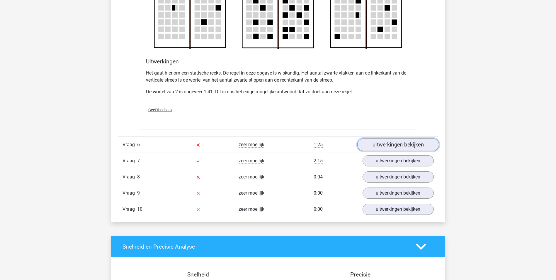
click at [415, 150] on link "uitwerkingen bekijken" at bounding box center [398, 144] width 82 height 13
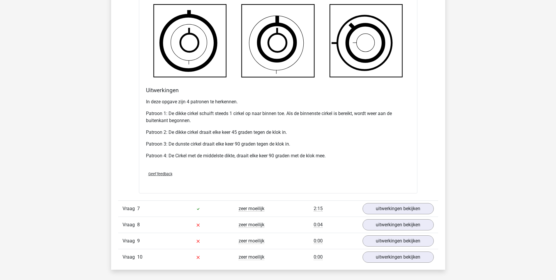
scroll to position [2492, 0]
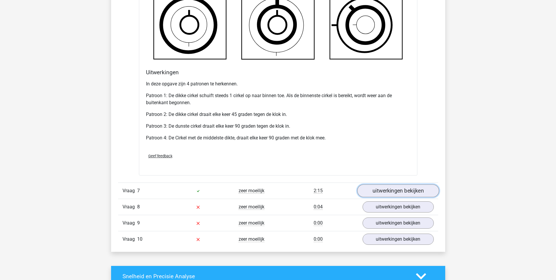
click at [390, 191] on link "uitwerkingen bekijken" at bounding box center [398, 190] width 82 height 13
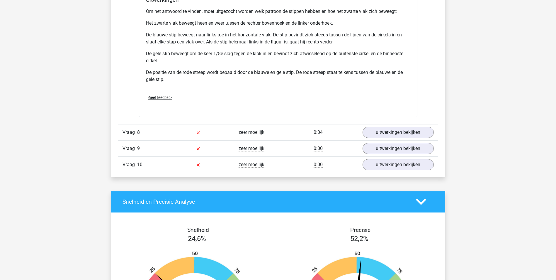
scroll to position [2961, 0]
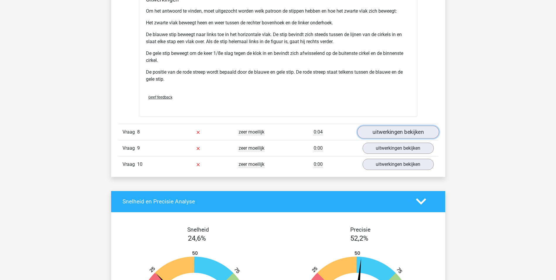
click at [400, 134] on link "uitwerkingen bekijken" at bounding box center [398, 131] width 82 height 13
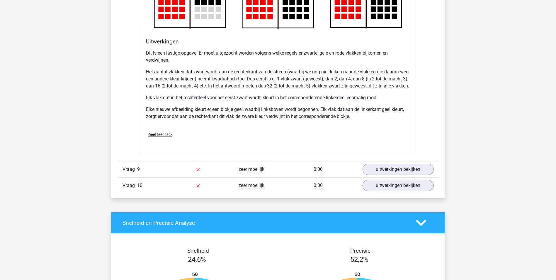
scroll to position [3342, 0]
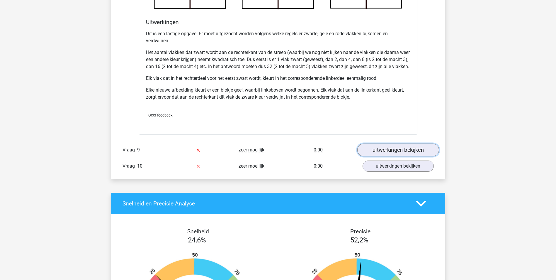
click at [408, 156] on link "uitwerkingen bekijken" at bounding box center [398, 149] width 82 height 13
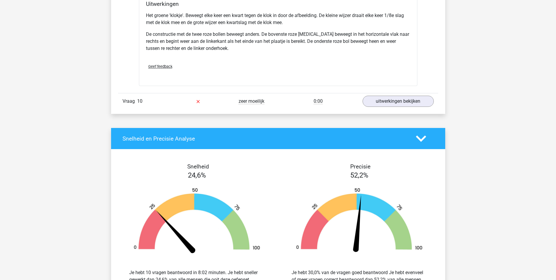
scroll to position [3782, 0]
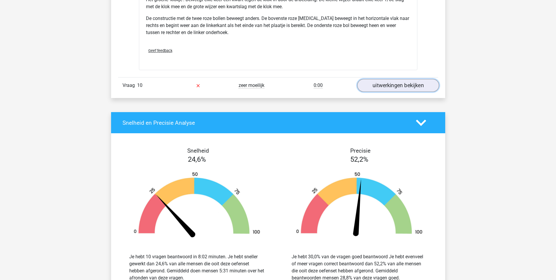
click at [385, 92] on link "uitwerkingen bekijken" at bounding box center [398, 85] width 82 height 13
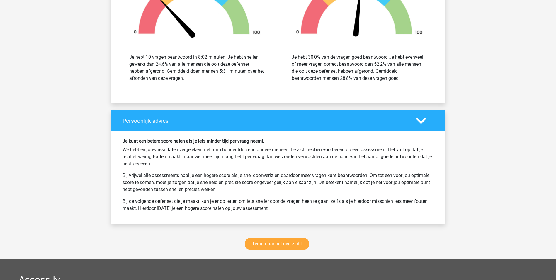
scroll to position [4480, 0]
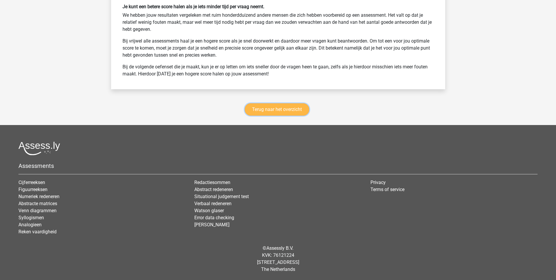
click at [268, 112] on link "Terug naar het overzicht" at bounding box center [277, 109] width 64 height 12
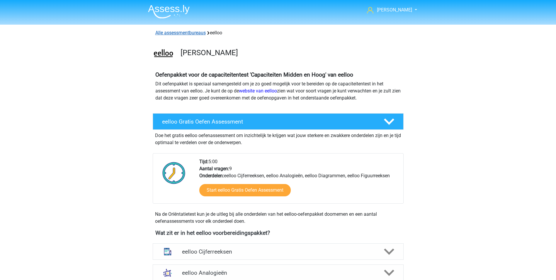
click at [184, 33] on link "Alle assessmentbureaus" at bounding box center [180, 33] width 50 height 6
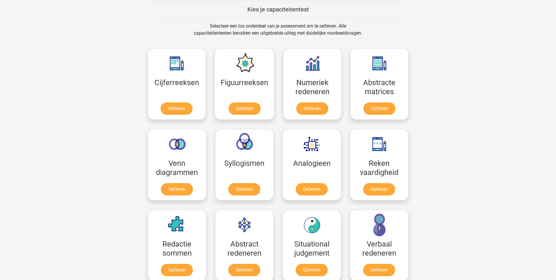
scroll to position [533, 0]
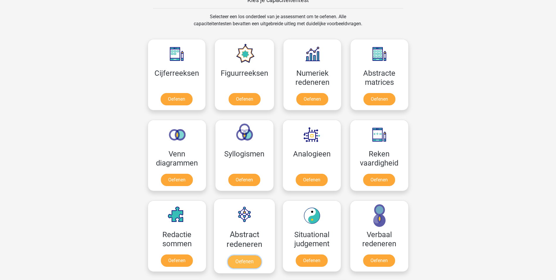
click at [249, 261] on link "Oefenen" at bounding box center [244, 261] width 33 height 13
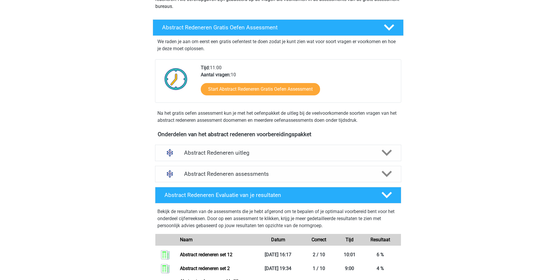
scroll to position [88, 0]
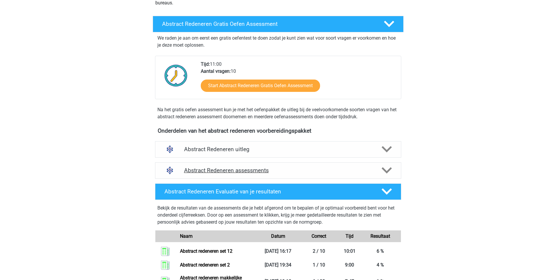
click at [386, 169] on icon at bounding box center [387, 170] width 10 height 10
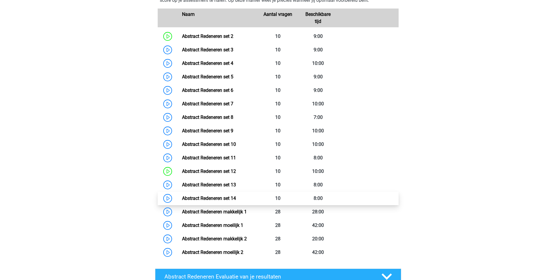
scroll to position [293, 0]
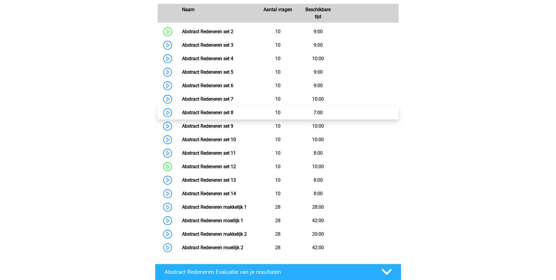
click at [194, 113] on link "Abstract Redeneren set 8" at bounding box center [207, 113] width 51 height 6
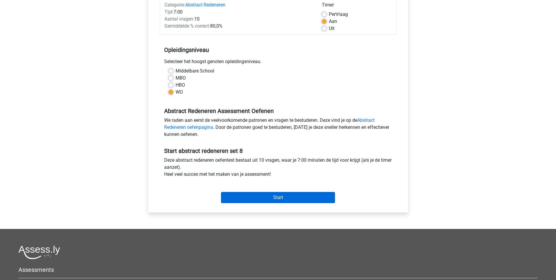
scroll to position [88, 0]
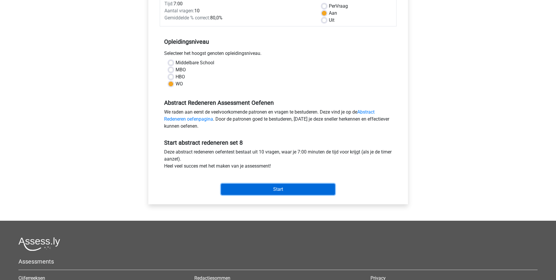
click at [263, 191] on input "Start" at bounding box center [278, 189] width 114 height 11
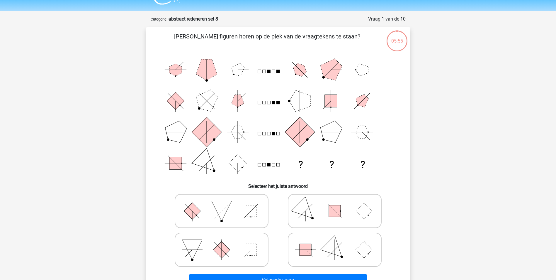
scroll to position [59, 0]
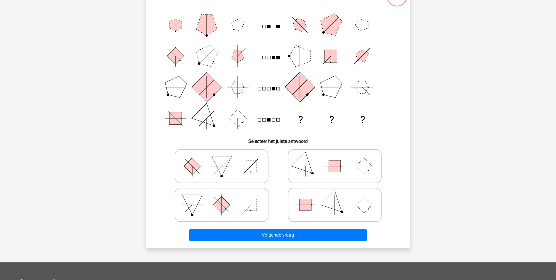
click at [226, 172] on icon at bounding box center [222, 165] width 88 height 29
click at [225, 159] on input "radio" at bounding box center [224, 157] width 4 height 4
radio input "true"
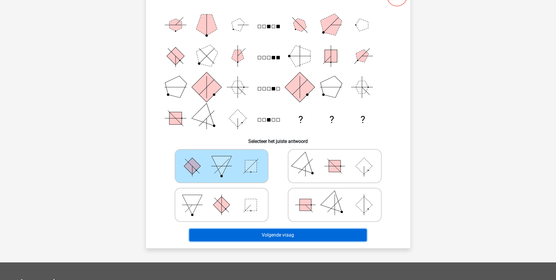
click at [289, 236] on button "Volgende vraag" at bounding box center [277, 235] width 177 height 12
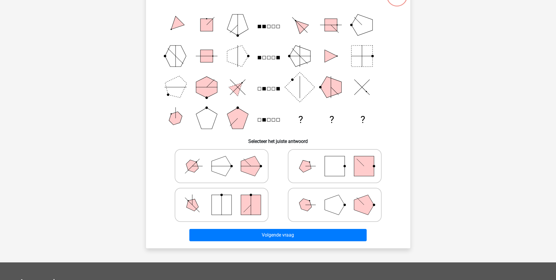
scroll to position [29, 0]
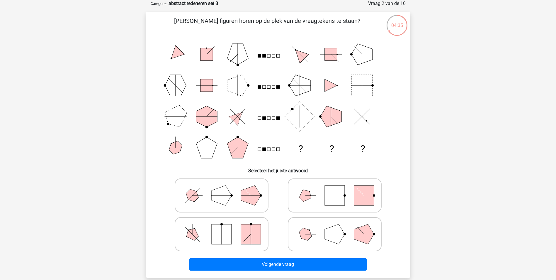
click at [201, 200] on icon at bounding box center [222, 195] width 88 height 29
click at [222, 188] on input "radio" at bounding box center [224, 186] width 4 height 4
radio input "true"
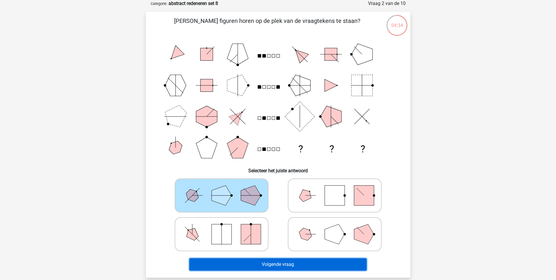
click at [268, 263] on button "Volgende vraag" at bounding box center [277, 264] width 177 height 12
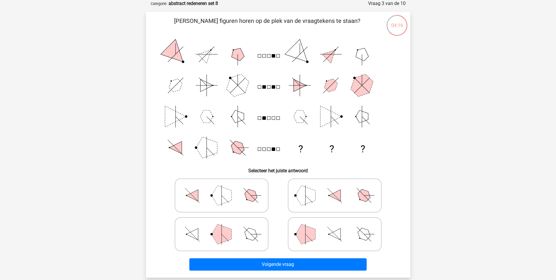
click at [249, 235] on polygon at bounding box center [250, 233] width 17 height 17
click at [225, 227] on input "radio" at bounding box center [224, 225] width 4 height 4
radio input "true"
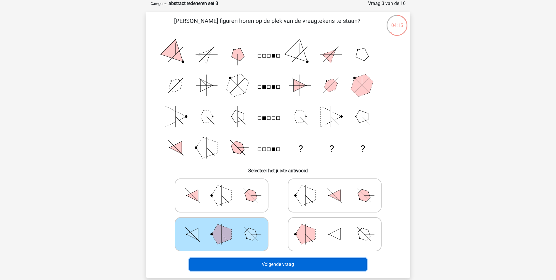
click at [286, 262] on button "Volgende vraag" at bounding box center [277, 264] width 177 height 12
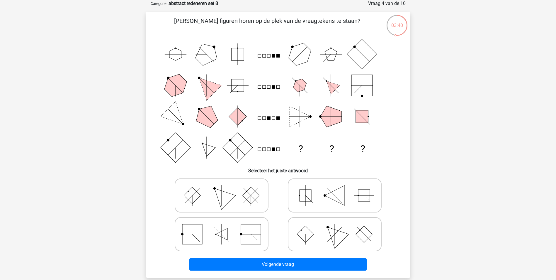
click at [240, 196] on icon at bounding box center [222, 195] width 88 height 29
click at [225, 188] on input "radio" at bounding box center [224, 186] width 4 height 4
radio input "true"
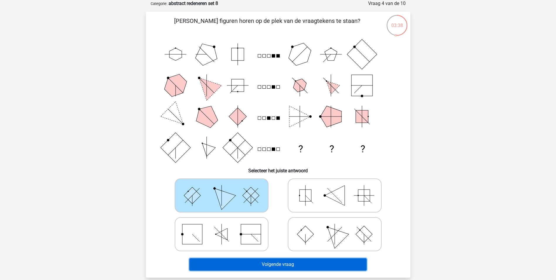
click at [279, 262] on button "Volgende vraag" at bounding box center [277, 264] width 177 height 12
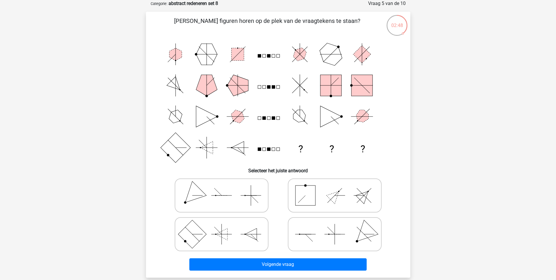
click at [337, 198] on icon at bounding box center [335, 195] width 88 height 29
click at [337, 188] on input "radio" at bounding box center [337, 186] width 4 height 4
radio input "true"
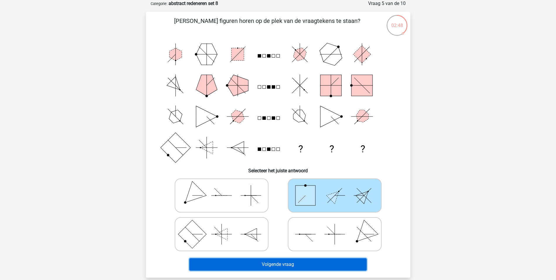
click at [276, 264] on button "Volgende vraag" at bounding box center [277, 264] width 177 height 12
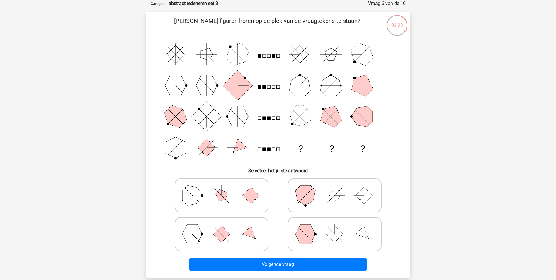
click at [360, 233] on polygon at bounding box center [364, 233] width 17 height 17
click at [339, 227] on input "radio" at bounding box center [337, 225] width 4 height 4
radio input "true"
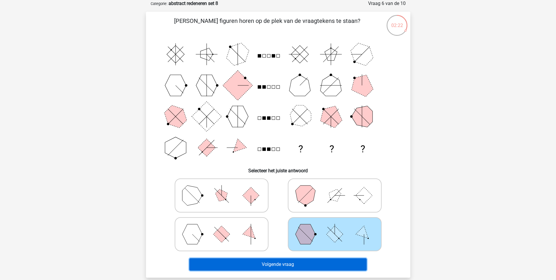
click at [303, 268] on button "Volgende vraag" at bounding box center [277, 264] width 177 height 12
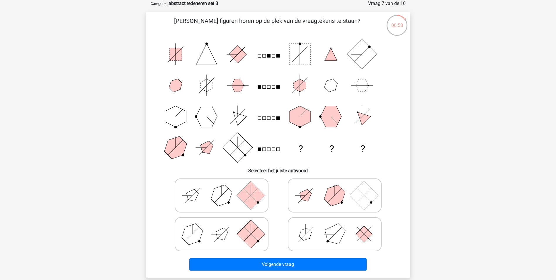
click at [242, 234] on rect at bounding box center [251, 234] width 28 height 28
click at [225, 227] on input "radio" at bounding box center [224, 225] width 4 height 4
radio input "true"
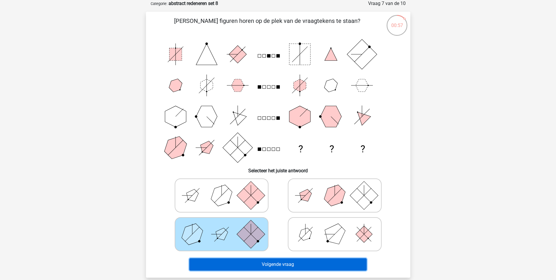
click at [283, 265] on button "Volgende vraag" at bounding box center [277, 264] width 177 height 12
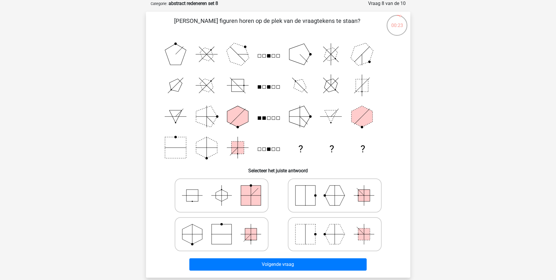
click at [327, 198] on polygon at bounding box center [335, 195] width 20 height 20
click at [335, 188] on input "radio" at bounding box center [337, 186] width 4 height 4
radio input "true"
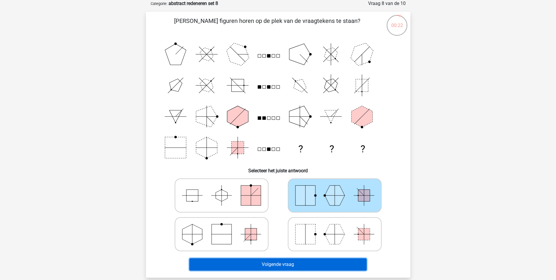
click at [316, 264] on button "Volgende vraag" at bounding box center [277, 264] width 177 height 12
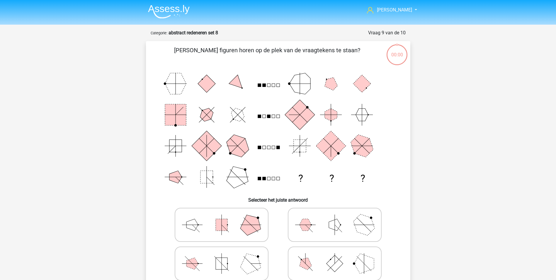
scroll to position [29, 0]
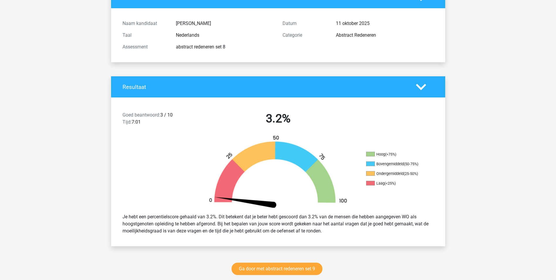
scroll to position [59, 0]
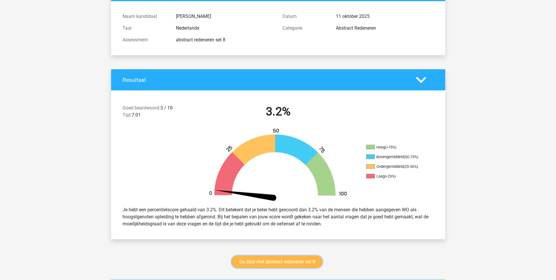
click at [295, 260] on link "Ga door met abstract redeneren set 9" at bounding box center [277, 261] width 91 height 12
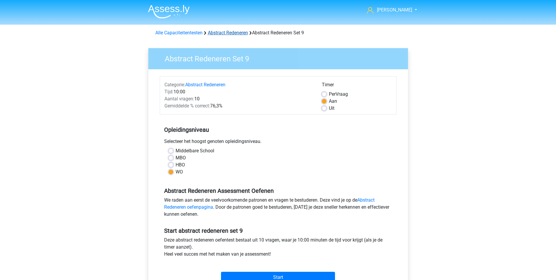
click at [236, 33] on link "Abstract Redeneren" at bounding box center [228, 33] width 40 height 6
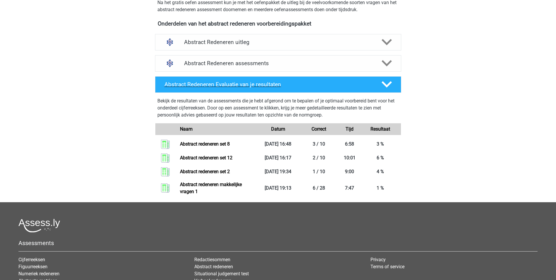
scroll to position [176, 0]
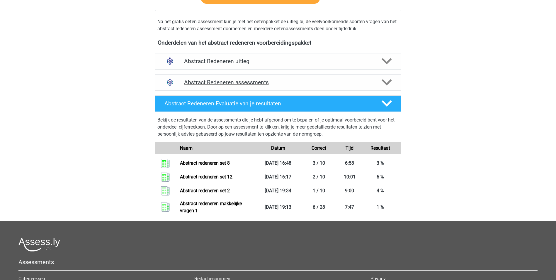
click at [267, 86] on h4 "Abstract Redeneren assessments" at bounding box center [278, 82] width 188 height 7
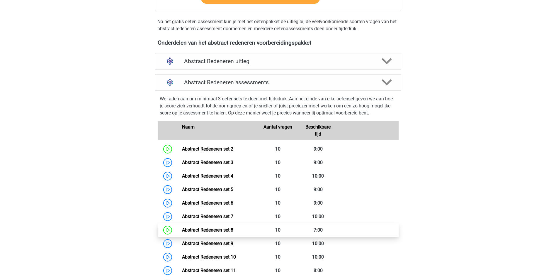
click at [193, 230] on link "Abstract Redeneren set 8" at bounding box center [207, 230] width 51 height 6
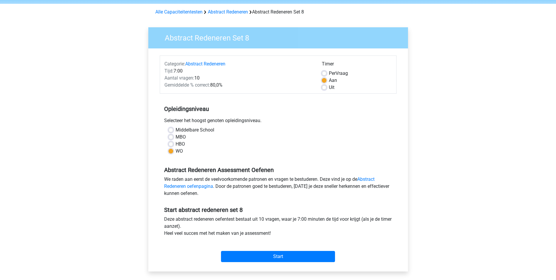
scroll to position [117, 0]
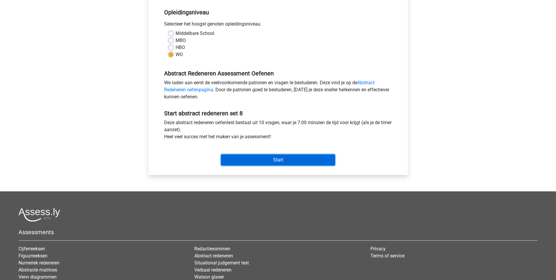
click at [281, 159] on input "Start" at bounding box center [278, 159] width 114 height 11
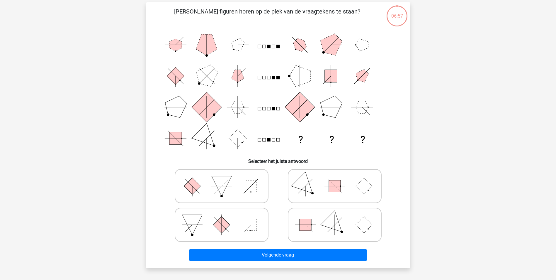
scroll to position [29, 0]
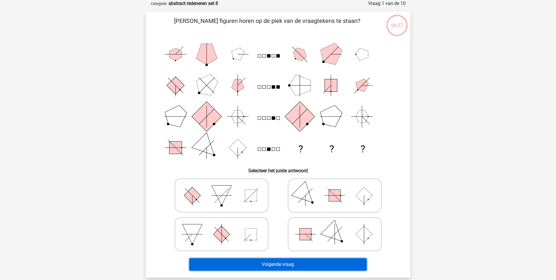
click at [275, 263] on button "Volgende vraag" at bounding box center [277, 264] width 177 height 12
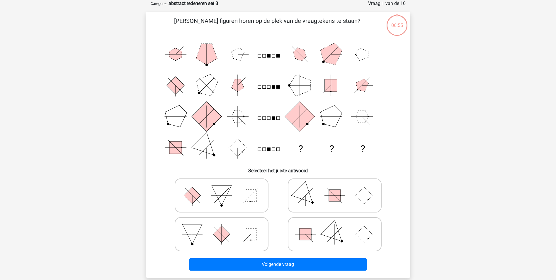
click at [258, 204] on icon at bounding box center [222, 195] width 88 height 29
click at [225, 188] on input "radio" at bounding box center [224, 186] width 4 height 4
radio input "true"
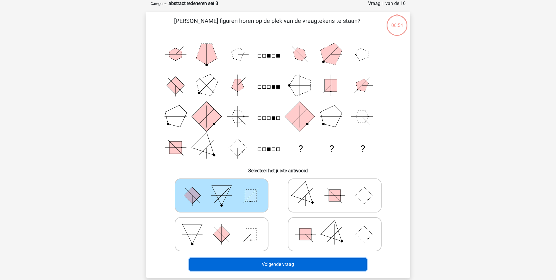
click at [277, 262] on button "Volgende vraag" at bounding box center [277, 264] width 177 height 12
click at [289, 265] on button "Volgende vraag" at bounding box center [277, 264] width 177 height 12
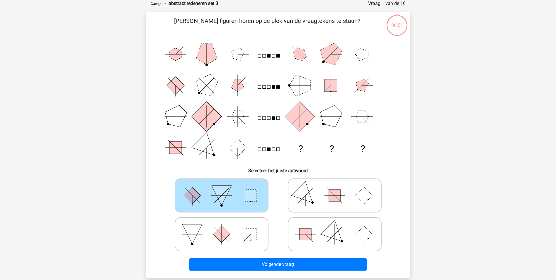
click at [254, 208] on icon at bounding box center [222, 195] width 88 height 29
click at [225, 188] on input "radio" at bounding box center [224, 186] width 4 height 4
click at [269, 252] on div at bounding box center [221, 234] width 113 height 39
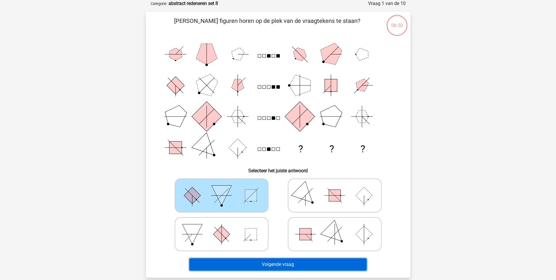
click at [273, 262] on button "Volgende vraag" at bounding box center [277, 264] width 177 height 12
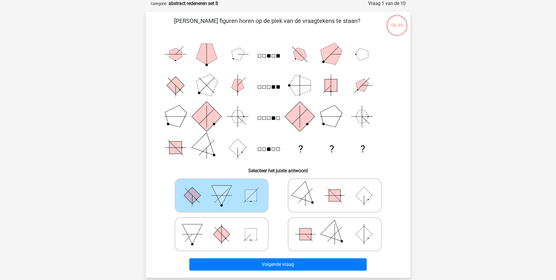
click at [304, 237] on rect at bounding box center [306, 234] width 12 height 12
click at [335, 227] on input "radio" at bounding box center [337, 225] width 4 height 4
radio input "true"
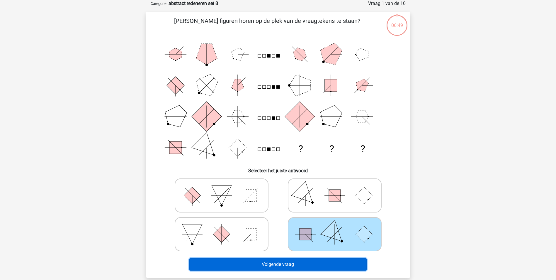
click at [300, 266] on button "Volgende vraag" at bounding box center [277, 264] width 177 height 12
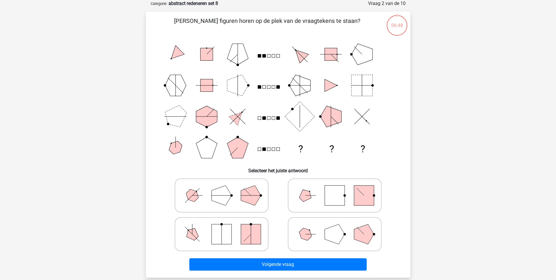
click at [300, 244] on icon at bounding box center [335, 233] width 88 height 29
click at [335, 227] on input "radio" at bounding box center [337, 225] width 4 height 4
radio input "true"
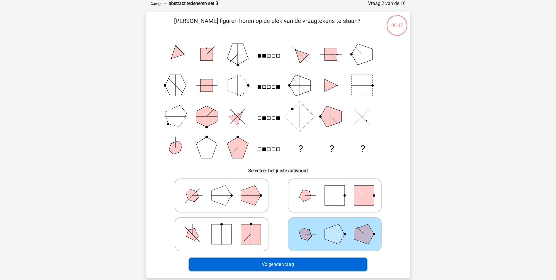
click at [299, 267] on button "Volgende vraag" at bounding box center [277, 264] width 177 height 12
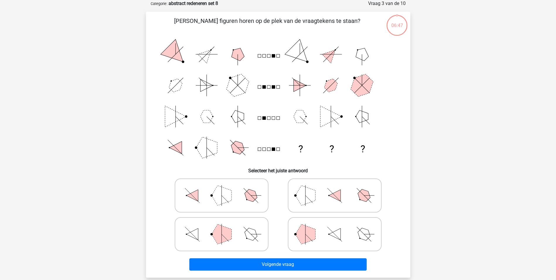
click at [316, 242] on icon at bounding box center [335, 233] width 88 height 29
click at [335, 227] on input "radio" at bounding box center [337, 225] width 4 height 4
radio input "true"
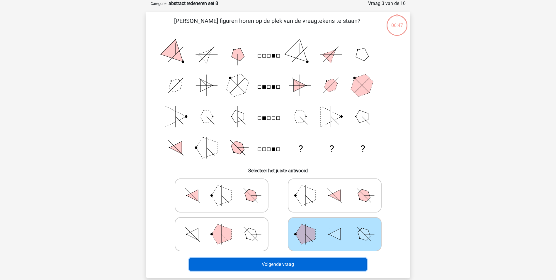
click at [309, 264] on button "Volgende vraag" at bounding box center [277, 264] width 177 height 12
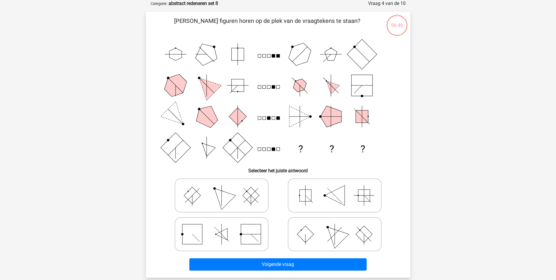
click at [319, 239] on icon at bounding box center [335, 233] width 88 height 29
click at [335, 227] on input "radio" at bounding box center [337, 225] width 4 height 4
radio input "true"
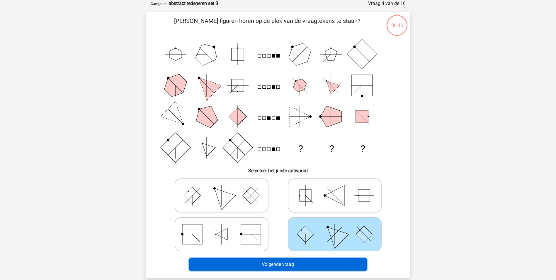
click at [308, 264] on button "Volgende vraag" at bounding box center [277, 264] width 177 height 12
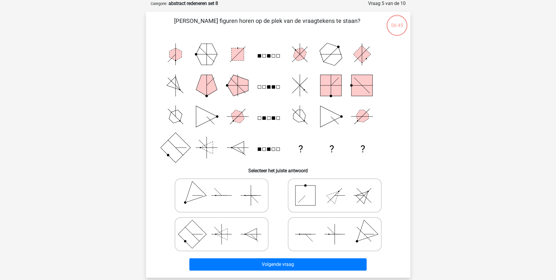
click at [318, 241] on icon at bounding box center [335, 233] width 88 height 29
click at [335, 227] on input "radio" at bounding box center [337, 225] width 4 height 4
radio input "true"
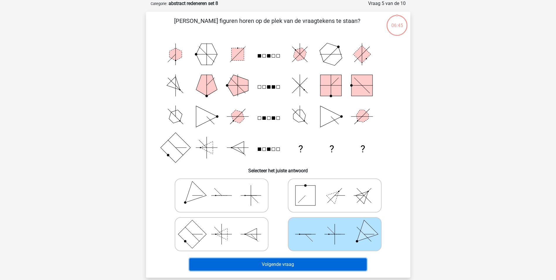
click at [310, 265] on button "Volgende vraag" at bounding box center [277, 264] width 177 height 12
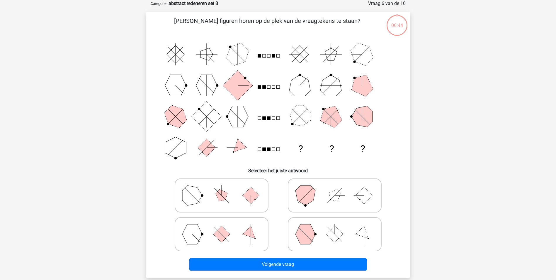
click at [315, 244] on icon at bounding box center [335, 233] width 88 height 29
click at [335, 227] on input "radio" at bounding box center [337, 225] width 4 height 4
radio input "true"
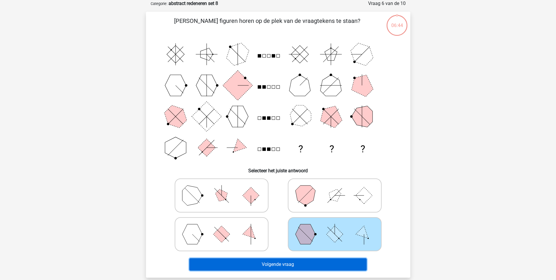
click at [310, 269] on button "Volgende vraag" at bounding box center [277, 264] width 177 height 12
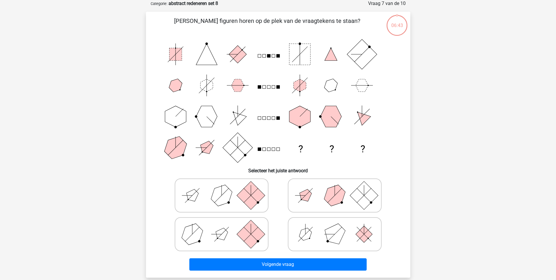
click at [314, 249] on label at bounding box center [335, 234] width 94 height 34
click at [335, 227] on input "radio" at bounding box center [337, 225] width 4 height 4
radio input "true"
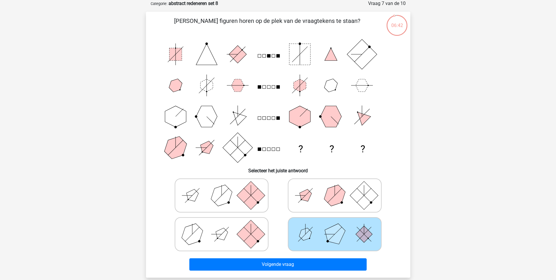
click at [305, 271] on div "Volgende vraag" at bounding box center [278, 265] width 226 height 15
click at [306, 257] on div "Volgende vraag" at bounding box center [278, 262] width 246 height 19
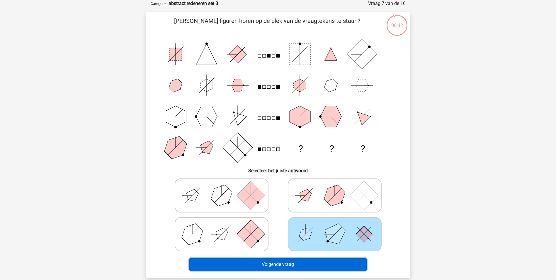
click at [305, 258] on button "Volgende vraag" at bounding box center [277, 264] width 177 height 12
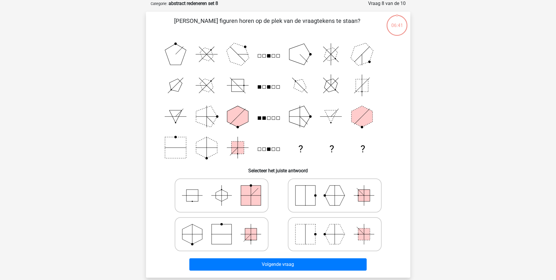
drag, startPoint x: 309, startPoint y: 240, endPoint x: 308, endPoint y: 252, distance: 11.8
click at [309, 240] on rect at bounding box center [306, 234] width 20 height 20
click at [335, 227] on input "radio" at bounding box center [337, 225] width 4 height 4
radio input "true"
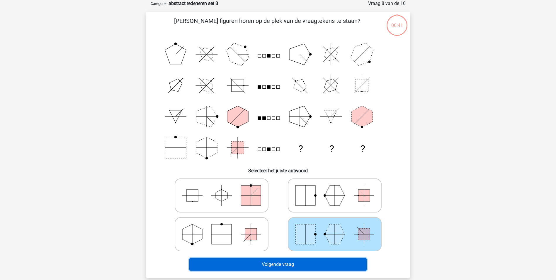
click at [299, 267] on button "Volgende vraag" at bounding box center [277, 264] width 177 height 12
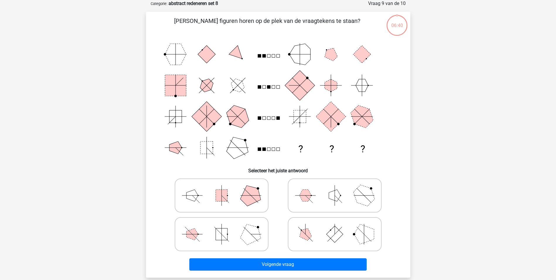
click at [308, 248] on icon at bounding box center [335, 233] width 88 height 29
click at [335, 227] on input "radio" at bounding box center [337, 225] width 4 height 4
radio input "true"
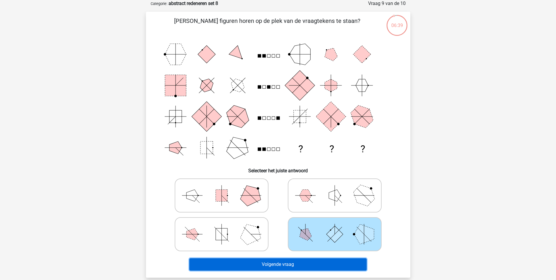
click at [301, 264] on button "Volgende vraag" at bounding box center [277, 264] width 177 height 12
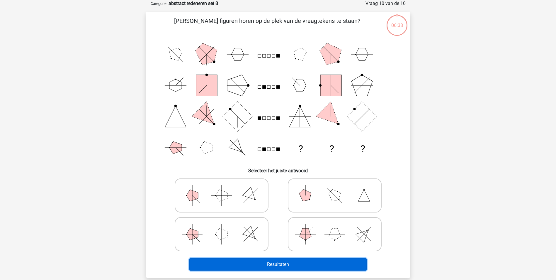
click at [300, 263] on button "Resultaten" at bounding box center [277, 264] width 177 height 12
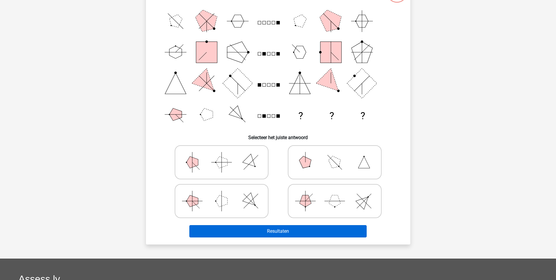
scroll to position [88, 0]
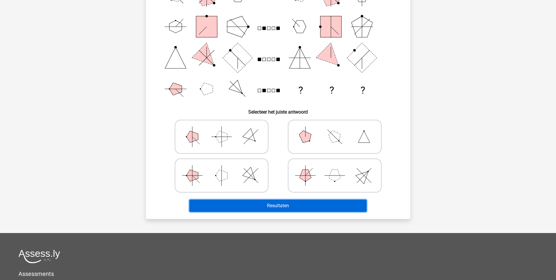
click at [281, 203] on button "Resultaten" at bounding box center [277, 205] width 177 height 12
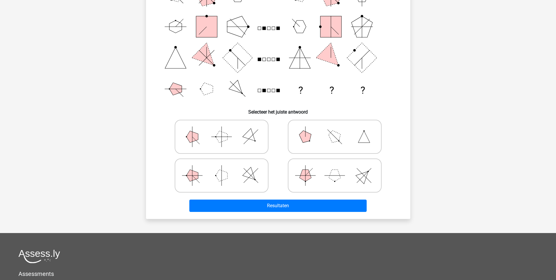
click at [320, 186] on icon at bounding box center [335, 175] width 88 height 29
click at [335, 168] on input "radio" at bounding box center [337, 166] width 4 height 4
radio input "true"
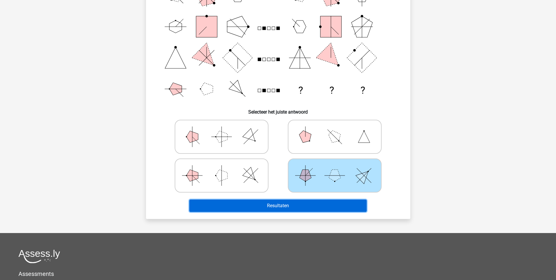
click at [302, 204] on button "Resultaten" at bounding box center [277, 205] width 177 height 12
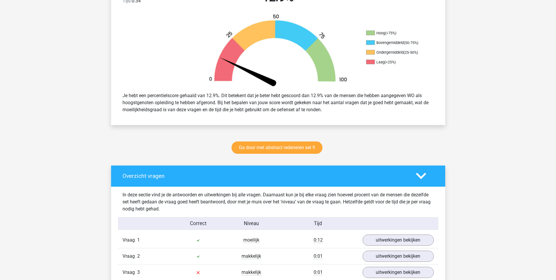
scroll to position [264, 0]
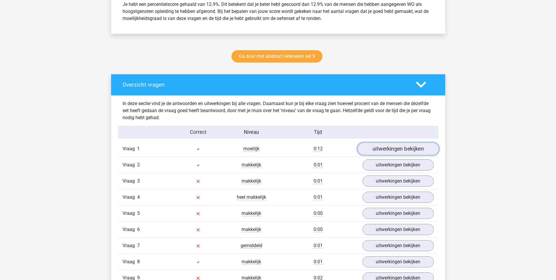
click at [389, 149] on link "uitwerkingen bekijken" at bounding box center [398, 148] width 82 height 13
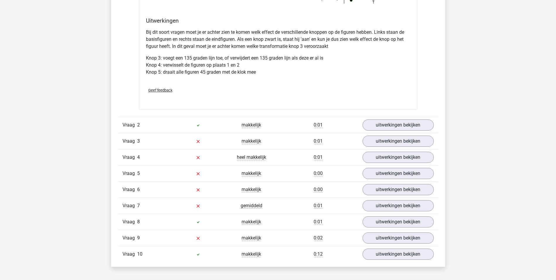
scroll to position [674, 0]
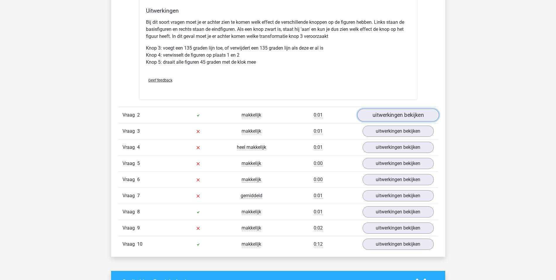
click at [410, 113] on link "uitwerkingen bekijken" at bounding box center [398, 115] width 82 height 13
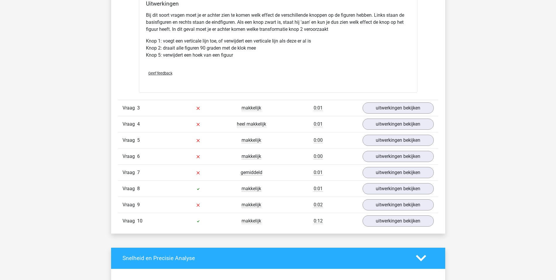
scroll to position [1085, 0]
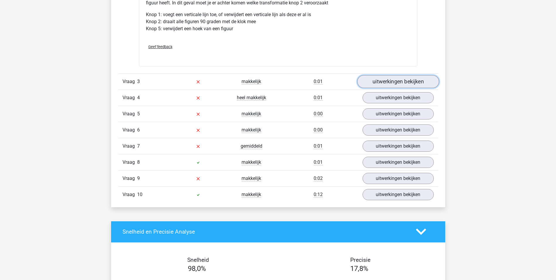
click at [390, 83] on link "uitwerkingen bekijken" at bounding box center [398, 81] width 82 height 13
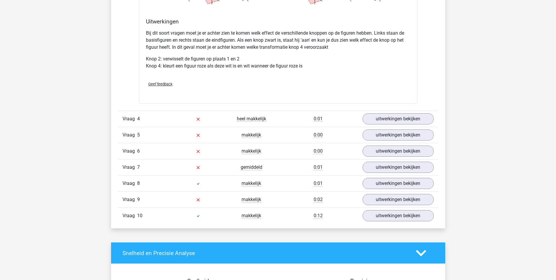
scroll to position [1437, 0]
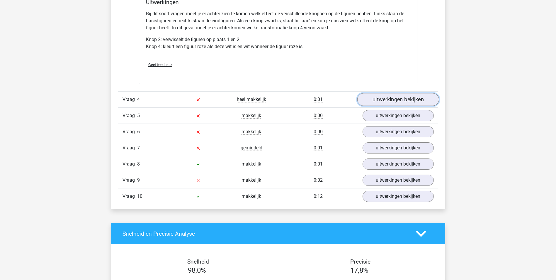
click at [381, 99] on link "uitwerkingen bekijken" at bounding box center [398, 99] width 82 height 13
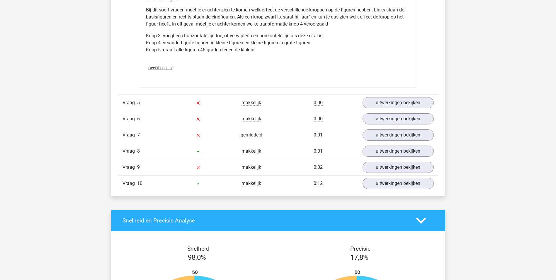
scroll to position [1818, 0]
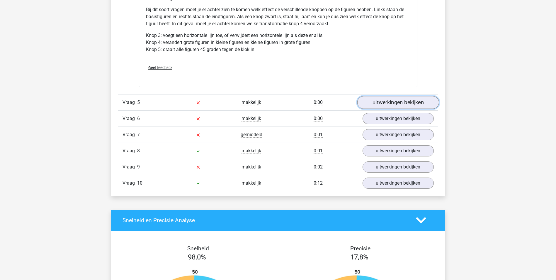
click at [379, 102] on link "uitwerkingen bekijken" at bounding box center [398, 102] width 82 height 13
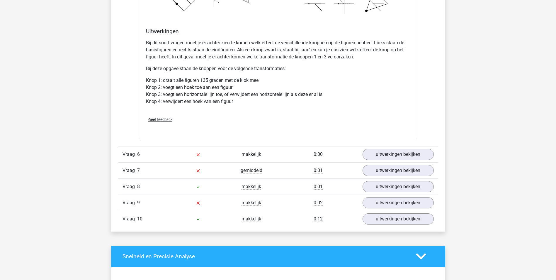
scroll to position [2170, 0]
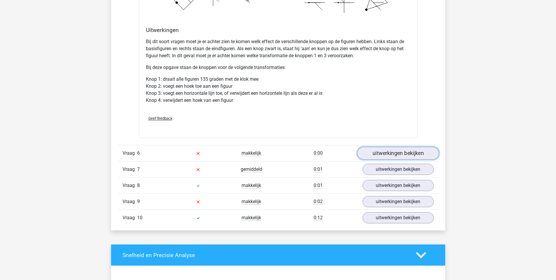
click at [383, 155] on link "uitwerkingen bekijken" at bounding box center [398, 153] width 82 height 13
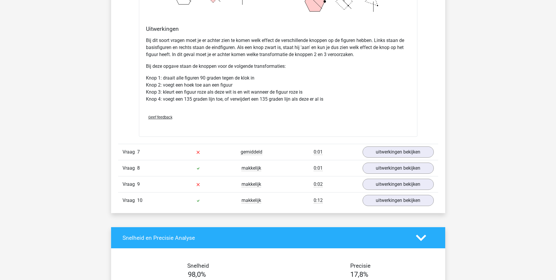
scroll to position [2580, 0]
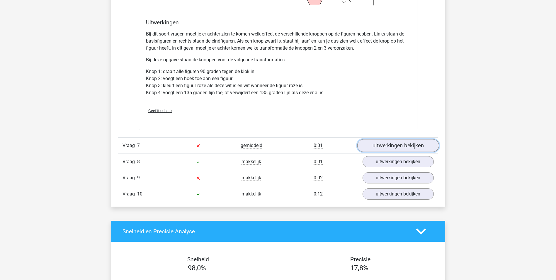
click at [395, 145] on link "uitwerkingen bekijken" at bounding box center [398, 145] width 82 height 13
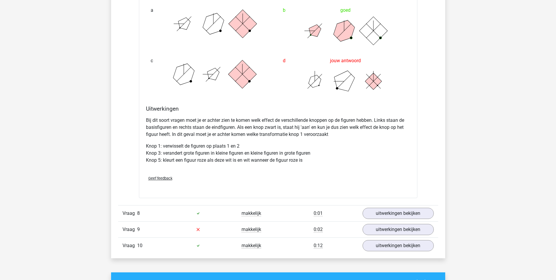
scroll to position [2902, 0]
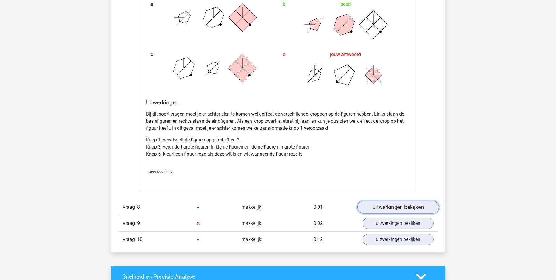
click at [370, 208] on link "uitwerkingen bekijken" at bounding box center [398, 207] width 82 height 13
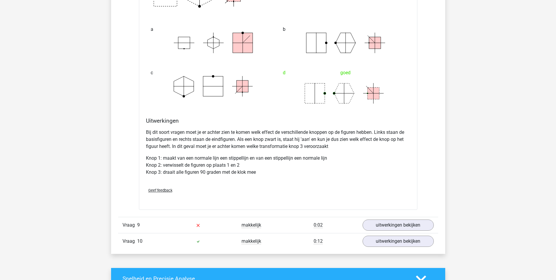
scroll to position [3284, 0]
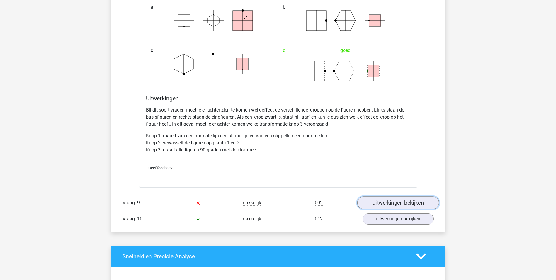
click at [382, 203] on link "uitwerkingen bekijken" at bounding box center [398, 202] width 82 height 13
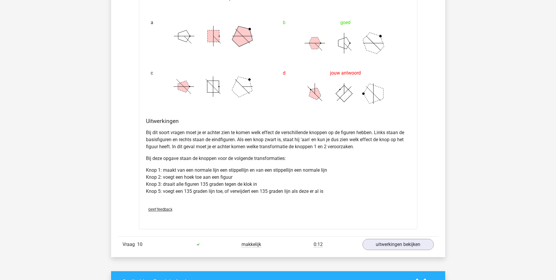
scroll to position [3694, 0]
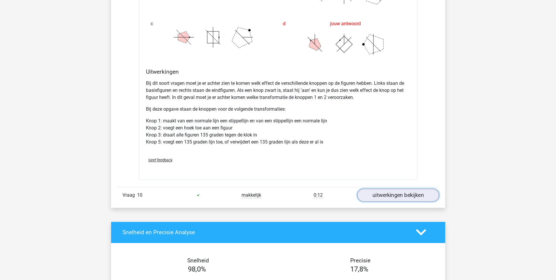
click at [392, 195] on link "uitwerkingen bekijken" at bounding box center [398, 195] width 82 height 13
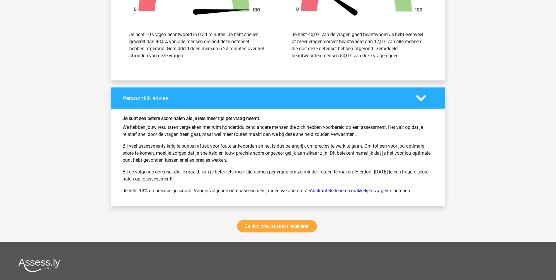
scroll to position [4514, 0]
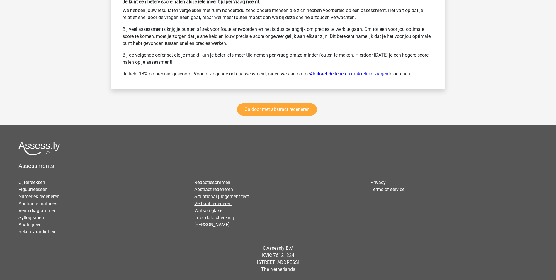
click at [214, 203] on link "Verbaal redeneren" at bounding box center [212, 204] width 37 height 6
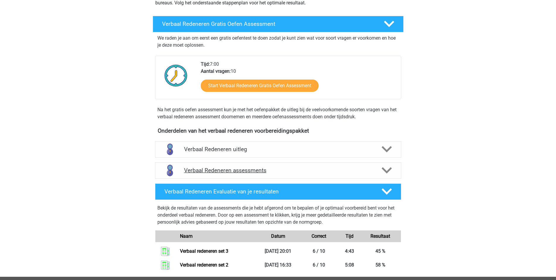
scroll to position [88, 0]
click at [381, 170] on div at bounding box center [386, 170] width 20 height 10
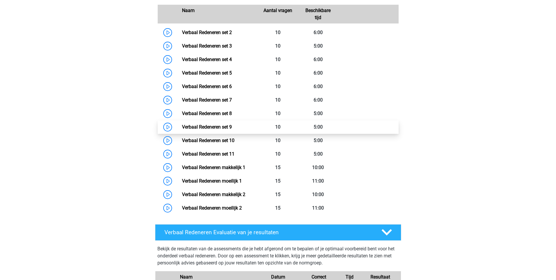
scroll to position [293, 0]
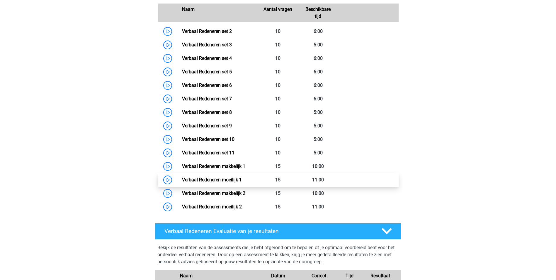
click at [229, 182] on link "Verbaal Redeneren moeilijk 1" at bounding box center [212, 180] width 60 height 6
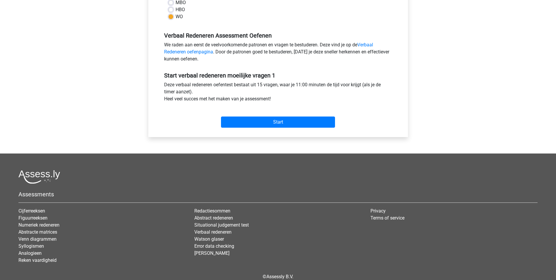
scroll to position [154, 0]
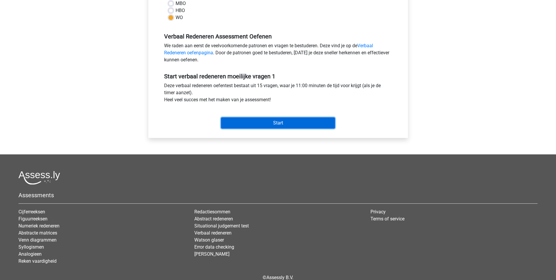
click at [283, 124] on input "Start" at bounding box center [278, 122] width 114 height 11
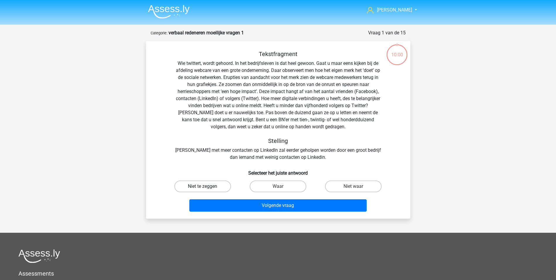
click at [220, 189] on label "Niet te zeggen" at bounding box center [202, 186] width 57 height 12
click at [206, 189] on input "Niet te zeggen" at bounding box center [205, 188] width 4 height 4
radio input "true"
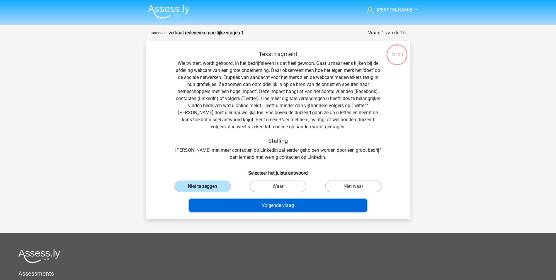
click at [274, 206] on button "Volgende vraag" at bounding box center [277, 205] width 177 height 12
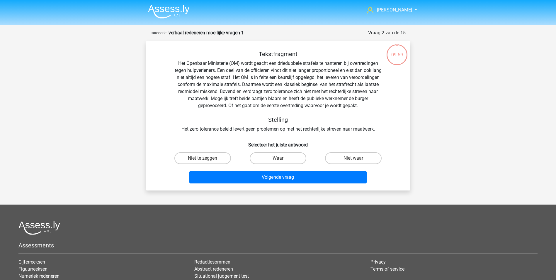
scroll to position [29, 0]
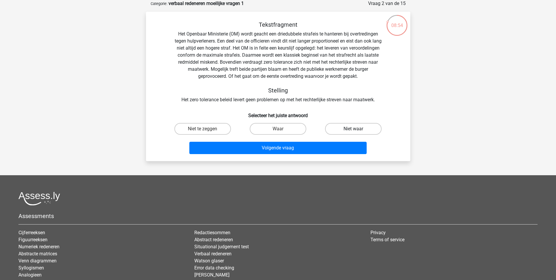
click at [354, 128] on label "Niet waar" at bounding box center [353, 129] width 57 height 12
click at [354, 129] on input "Niet waar" at bounding box center [356, 131] width 4 height 4
radio input "true"
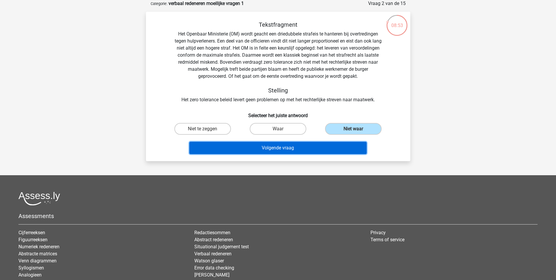
click at [278, 147] on button "Volgende vraag" at bounding box center [277, 148] width 177 height 12
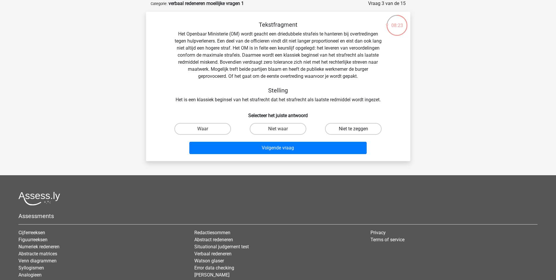
click at [344, 130] on label "Niet te zeggen" at bounding box center [353, 129] width 57 height 12
click at [354, 130] on input "Niet te zeggen" at bounding box center [356, 131] width 4 height 4
radio input "true"
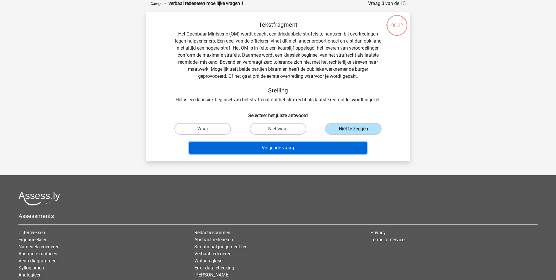
click at [296, 147] on button "Volgende vraag" at bounding box center [277, 148] width 177 height 12
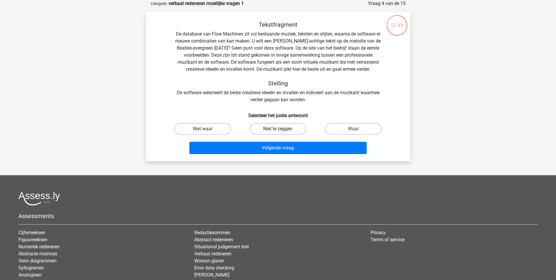
click at [295, 127] on label "Niet te zeggen" at bounding box center [278, 129] width 57 height 12
click at [282, 129] on input "Niet te zeggen" at bounding box center [280, 131] width 4 height 4
radio input "true"
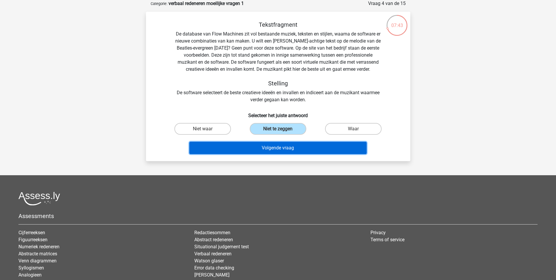
click at [287, 145] on button "Volgende vraag" at bounding box center [277, 148] width 177 height 12
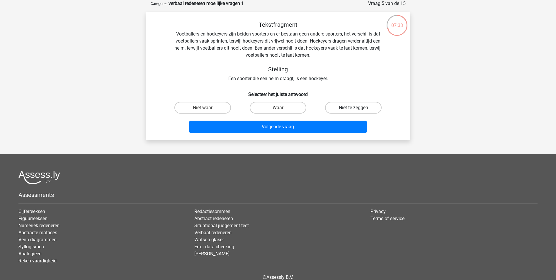
click at [362, 109] on label "Niet te zeggen" at bounding box center [353, 108] width 57 height 12
click at [357, 109] on input "Niet te zeggen" at bounding box center [356, 110] width 4 height 4
radio input "true"
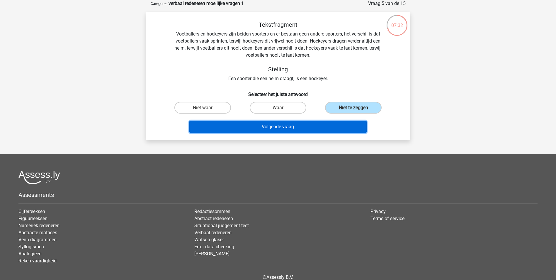
click at [306, 125] on button "Volgende vraag" at bounding box center [277, 126] width 177 height 12
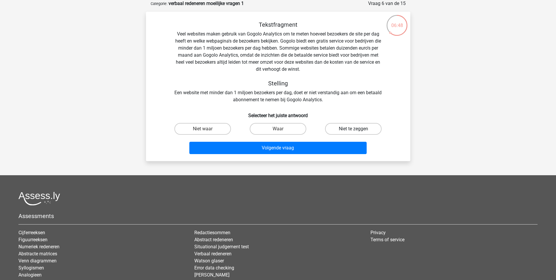
click at [346, 129] on label "Niet te zeggen" at bounding box center [353, 129] width 57 height 12
click at [354, 129] on input "Niet te zeggen" at bounding box center [356, 131] width 4 height 4
radio input "true"
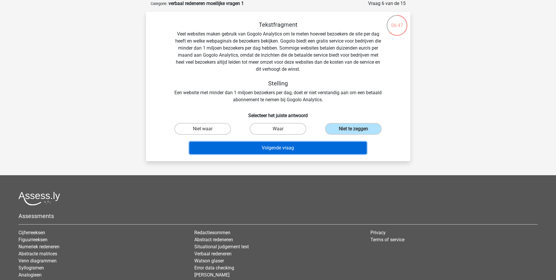
click at [269, 149] on button "Volgende vraag" at bounding box center [277, 148] width 177 height 12
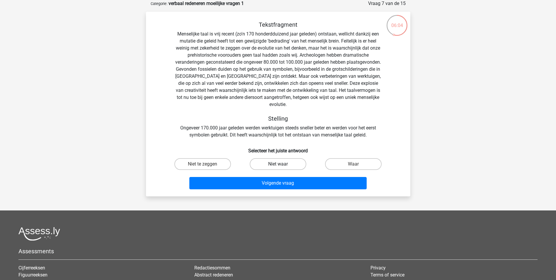
click at [276, 158] on label "Niet waar" at bounding box center [278, 164] width 57 height 12
click at [278, 164] on input "Niet waar" at bounding box center [280, 166] width 4 height 4
radio input "true"
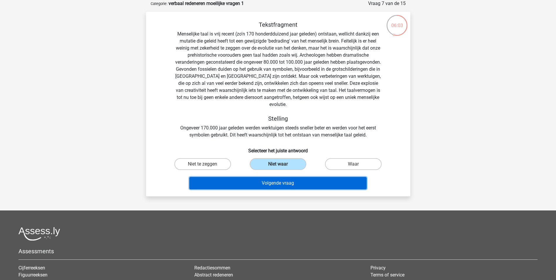
click at [274, 177] on button "Volgende vraag" at bounding box center [277, 183] width 177 height 12
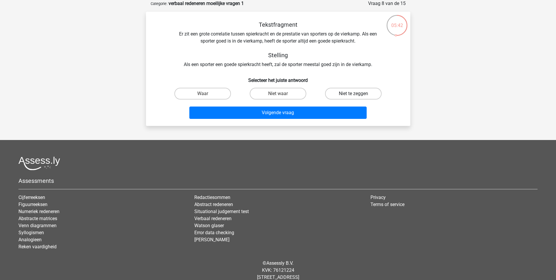
click at [344, 93] on label "Niet te zeggen" at bounding box center [353, 94] width 57 height 12
click at [354, 94] on input "Niet te zeggen" at bounding box center [356, 96] width 4 height 4
radio input "true"
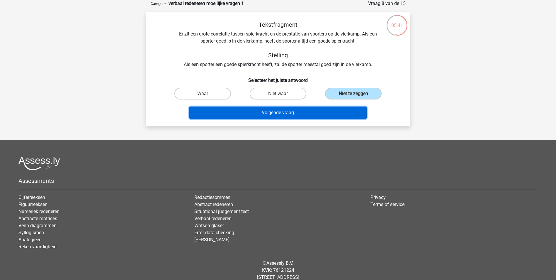
click at [296, 110] on button "Volgende vraag" at bounding box center [277, 112] width 177 height 12
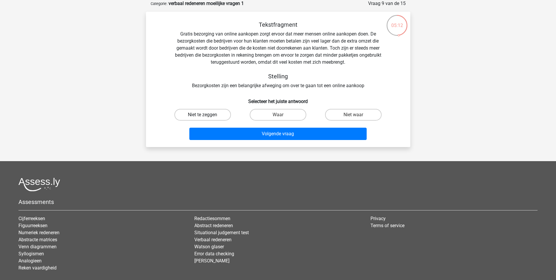
click at [216, 117] on label "Niet te zeggen" at bounding box center [202, 115] width 57 height 12
click at [206, 117] on input "Niet te zeggen" at bounding box center [205, 117] width 4 height 4
radio input "true"
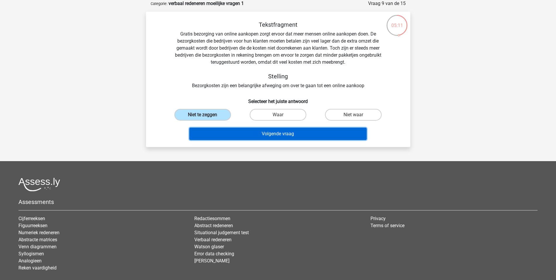
click at [269, 138] on button "Volgende vraag" at bounding box center [277, 134] width 177 height 12
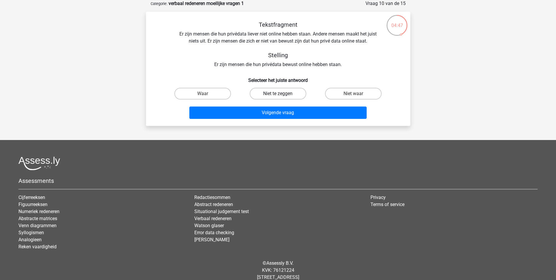
click at [281, 93] on label "Niet te zeggen" at bounding box center [278, 94] width 57 height 12
click at [281, 94] on input "Niet te zeggen" at bounding box center [280, 96] width 4 height 4
radio input "true"
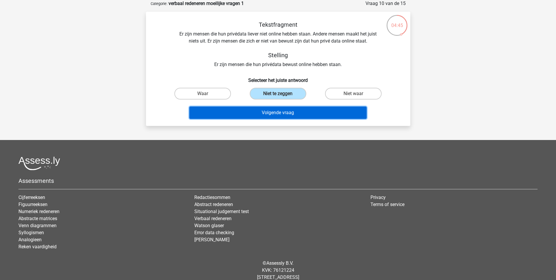
click at [279, 112] on button "Volgende vraag" at bounding box center [277, 112] width 177 height 12
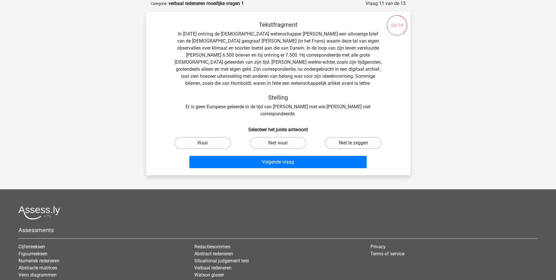
click at [359, 137] on label "Niet te zeggen" at bounding box center [353, 143] width 57 height 12
click at [357, 143] on input "Niet te zeggen" at bounding box center [356, 145] width 4 height 4
radio input "true"
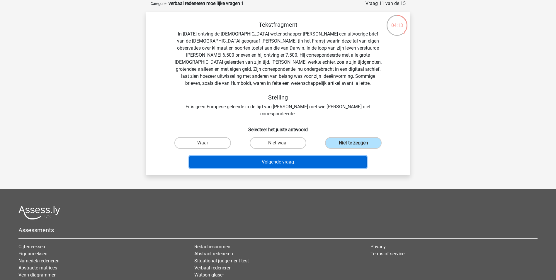
click at [292, 156] on button "Volgende vraag" at bounding box center [277, 162] width 177 height 12
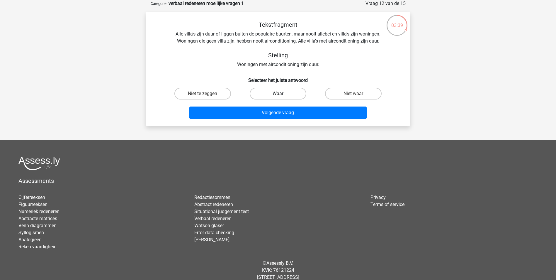
click at [275, 89] on label "Waar" at bounding box center [278, 94] width 57 height 12
click at [278, 94] on input "Waar" at bounding box center [280, 96] width 4 height 4
radio input "true"
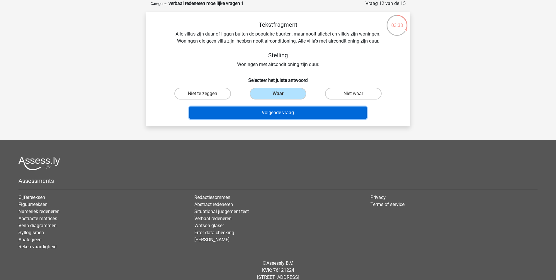
click at [283, 113] on button "Volgende vraag" at bounding box center [277, 112] width 177 height 12
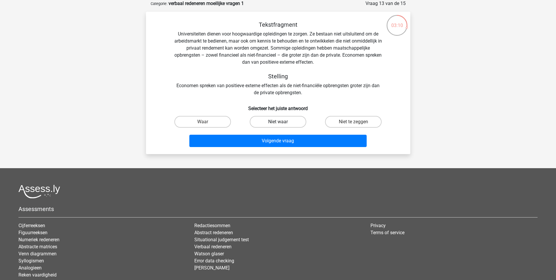
click at [296, 123] on label "Niet waar" at bounding box center [278, 122] width 57 height 12
click at [282, 123] on input "Niet waar" at bounding box center [280, 124] width 4 height 4
radio input "true"
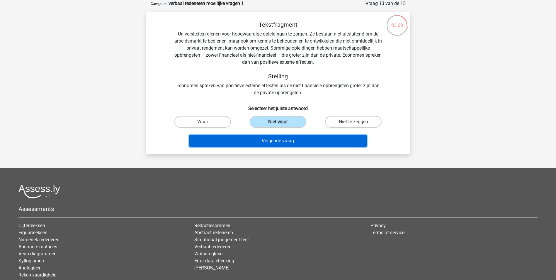
click at [288, 144] on button "Volgende vraag" at bounding box center [277, 141] width 177 height 12
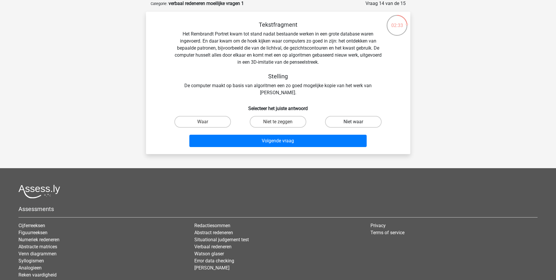
click at [348, 123] on label "Niet waar" at bounding box center [353, 122] width 57 height 12
click at [354, 123] on input "Niet waar" at bounding box center [356, 124] width 4 height 4
radio input "true"
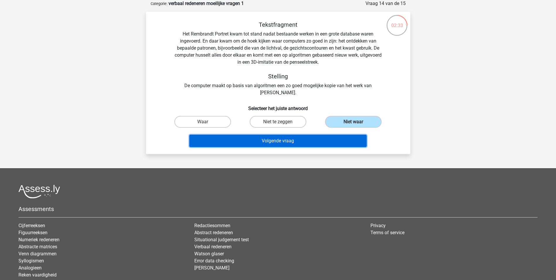
click at [280, 140] on button "Volgende vraag" at bounding box center [277, 141] width 177 height 12
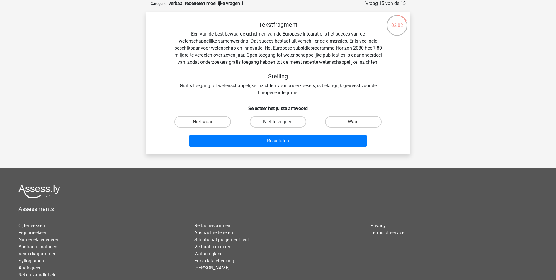
click at [271, 128] on label "Niet te zeggen" at bounding box center [278, 122] width 57 height 12
click at [278, 125] on input "Niet te zeggen" at bounding box center [280, 124] width 4 height 4
radio input "true"
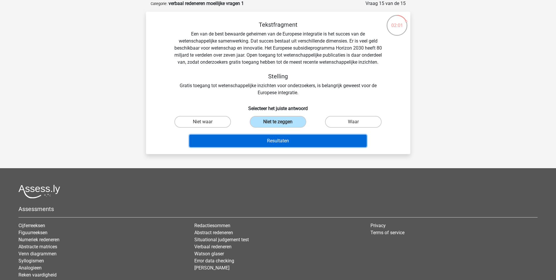
click at [280, 147] on button "Resultaten" at bounding box center [277, 141] width 177 height 12
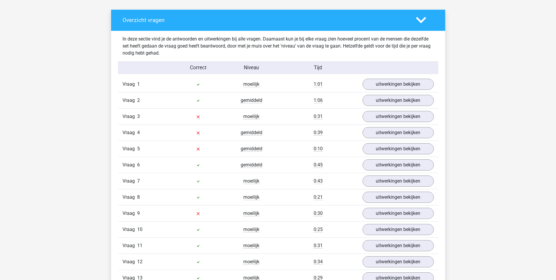
scroll to position [322, 0]
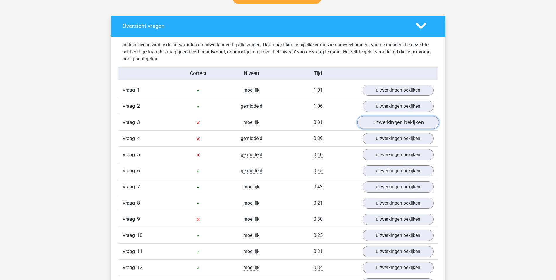
click at [386, 127] on link "uitwerkingen bekijken" at bounding box center [398, 122] width 82 height 13
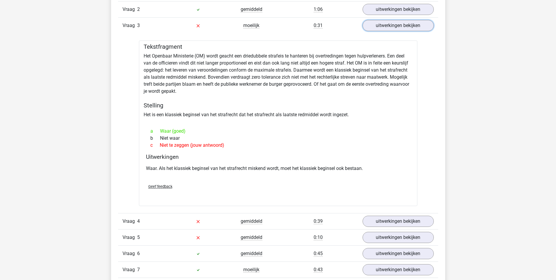
scroll to position [469, 0]
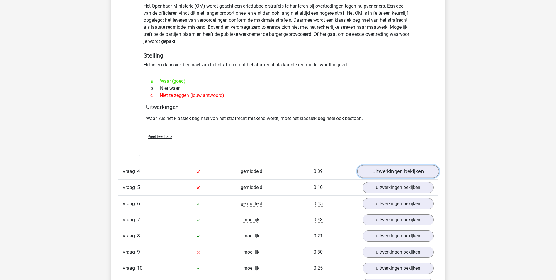
click at [393, 174] on link "uitwerkingen bekijken" at bounding box center [398, 171] width 82 height 13
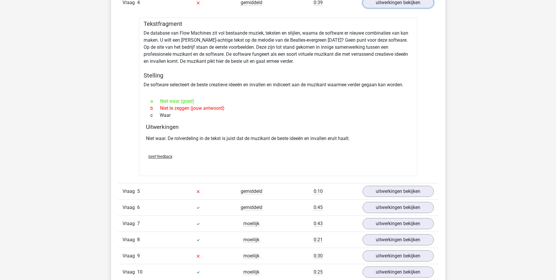
scroll to position [645, 0]
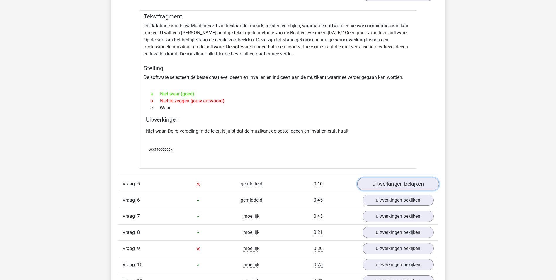
click at [396, 183] on link "uitwerkingen bekijken" at bounding box center [398, 183] width 82 height 13
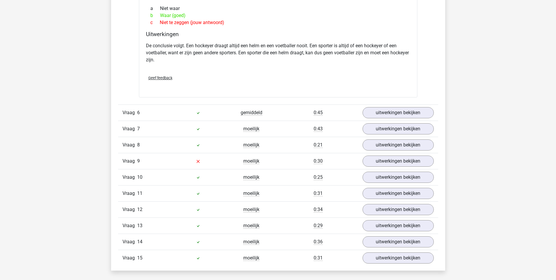
scroll to position [909, 0]
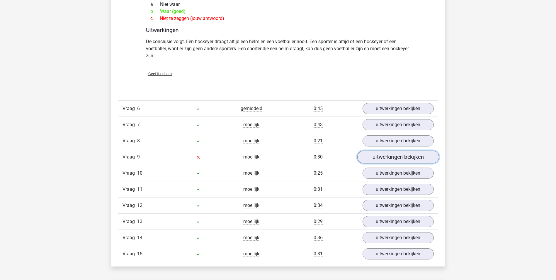
click at [382, 160] on link "uitwerkingen bekijken" at bounding box center [398, 157] width 82 height 13
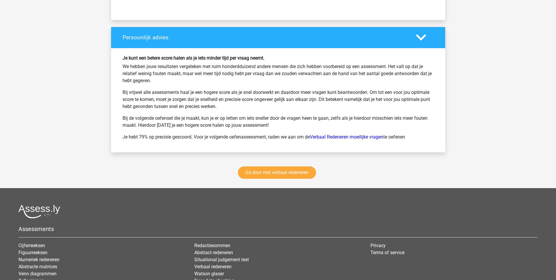
scroll to position [1554, 0]
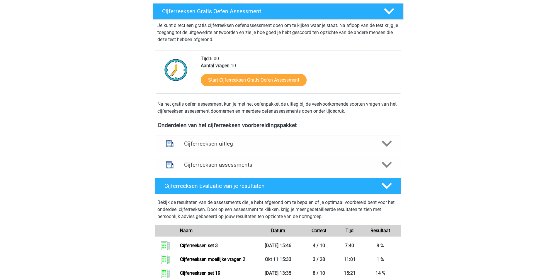
scroll to position [117, 0]
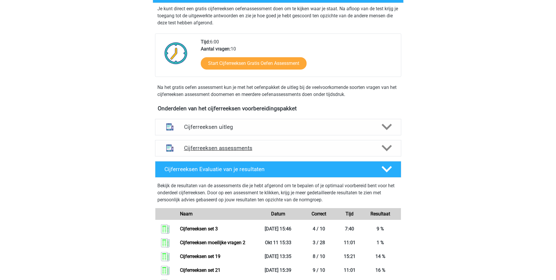
click at [386, 153] on icon at bounding box center [387, 148] width 10 height 10
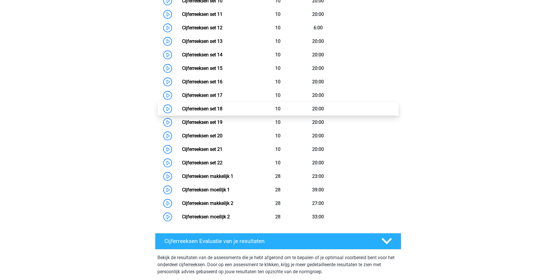
scroll to position [440, 0]
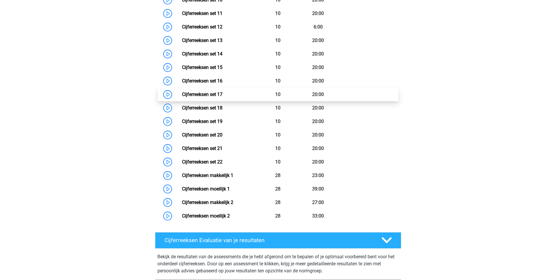
click at [202, 97] on link "Cijferreeksen set 17" at bounding box center [202, 94] width 40 height 6
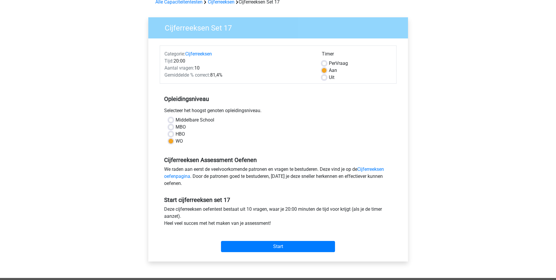
scroll to position [117, 0]
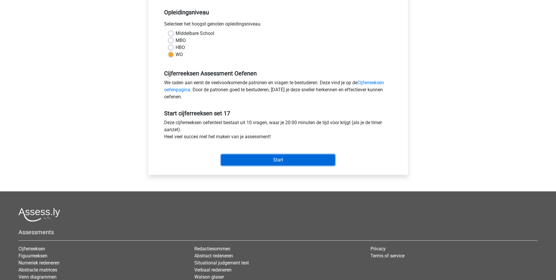
click at [278, 160] on input "Start" at bounding box center [278, 159] width 114 height 11
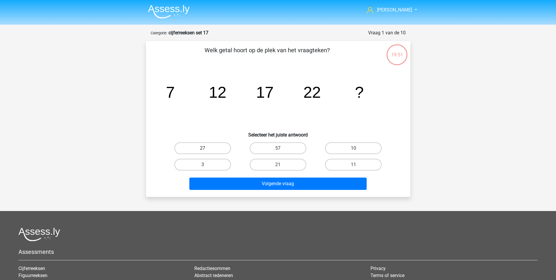
click at [216, 151] on label "27" at bounding box center [202, 148] width 57 height 12
click at [206, 151] on input "27" at bounding box center [205, 150] width 4 height 4
radio input "true"
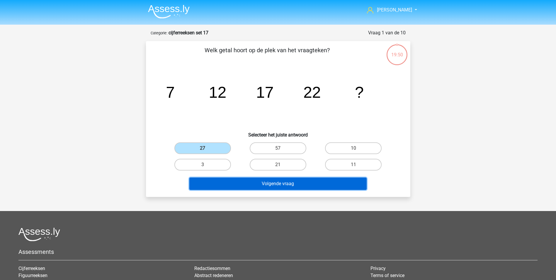
click at [260, 184] on button "Volgende vraag" at bounding box center [277, 183] width 177 height 12
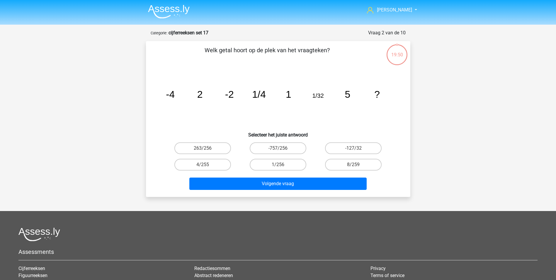
scroll to position [29, 0]
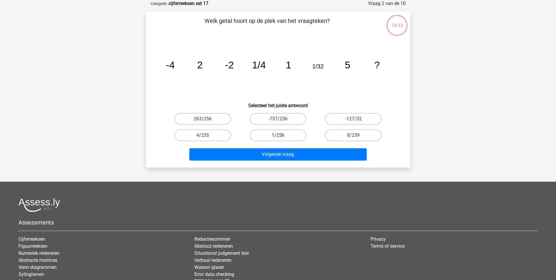
click at [288, 135] on label "1/256" at bounding box center [278, 135] width 57 height 12
click at [282, 135] on input "1/256" at bounding box center [280, 137] width 4 height 4
radio input "true"
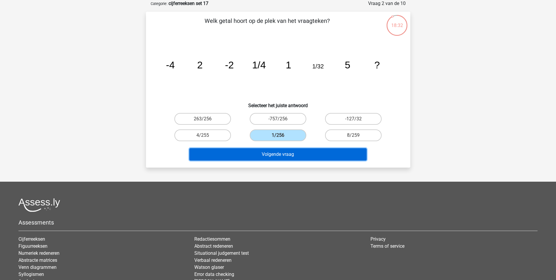
click at [287, 155] on button "Volgende vraag" at bounding box center [277, 154] width 177 height 12
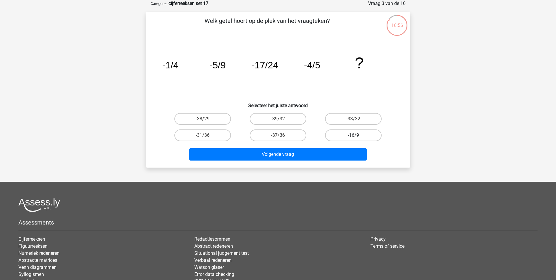
click at [339, 135] on label "-16/9" at bounding box center [353, 135] width 57 height 12
click at [354, 135] on input "-16/9" at bounding box center [356, 137] width 4 height 4
radio input "true"
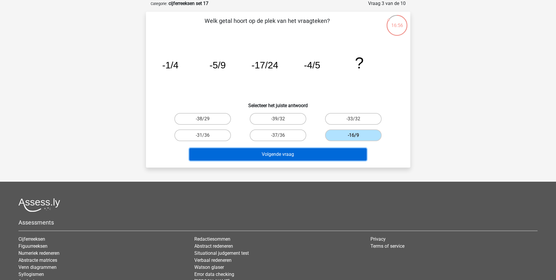
click at [300, 152] on button "Volgende vraag" at bounding box center [277, 154] width 177 height 12
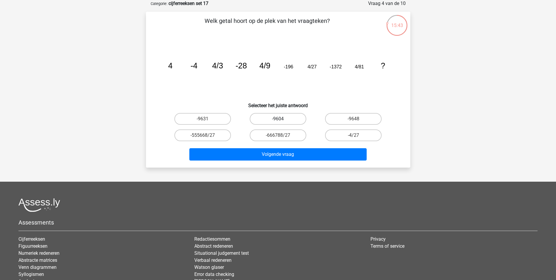
click at [289, 120] on label "-9604" at bounding box center [278, 119] width 57 height 12
click at [282, 120] on input "-9604" at bounding box center [280, 121] width 4 height 4
radio input "true"
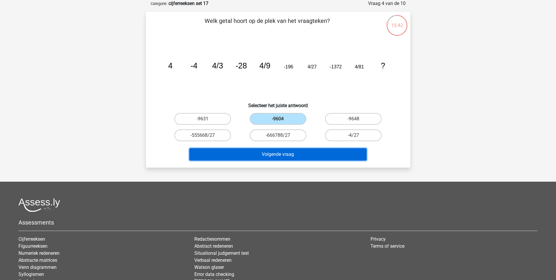
click at [286, 153] on button "Volgende vraag" at bounding box center [277, 154] width 177 height 12
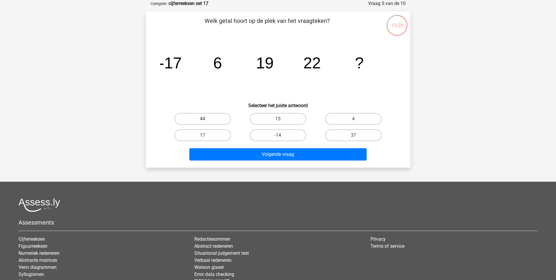
click at [206, 118] on label "44" at bounding box center [202, 119] width 57 height 12
click at [206, 119] on input "44" at bounding box center [205, 121] width 4 height 4
radio input "true"
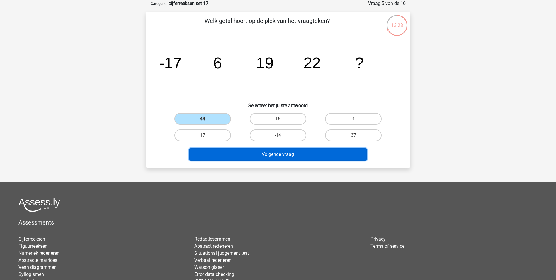
click at [277, 155] on button "Volgende vraag" at bounding box center [277, 154] width 177 height 12
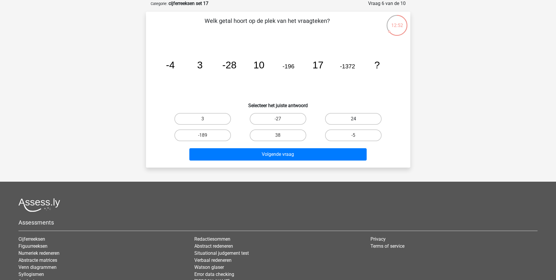
click at [349, 118] on label "24" at bounding box center [353, 119] width 57 height 12
click at [354, 119] on input "24" at bounding box center [356, 121] width 4 height 4
radio input "true"
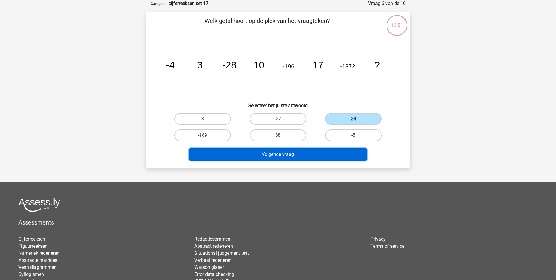
click at [297, 154] on button "Volgende vraag" at bounding box center [277, 154] width 177 height 12
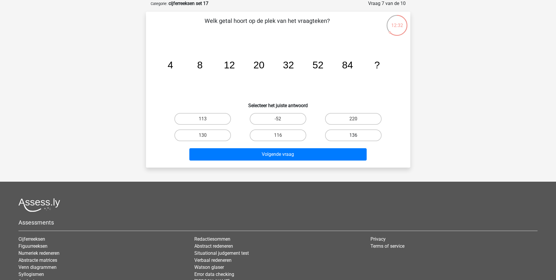
click at [352, 136] on label "136" at bounding box center [353, 135] width 57 height 12
click at [354, 136] on input "136" at bounding box center [356, 137] width 4 height 4
radio input "true"
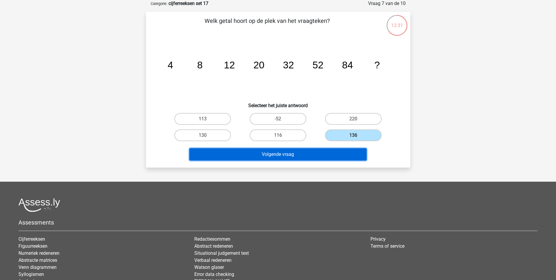
click at [322, 154] on button "Volgende vraag" at bounding box center [277, 154] width 177 height 12
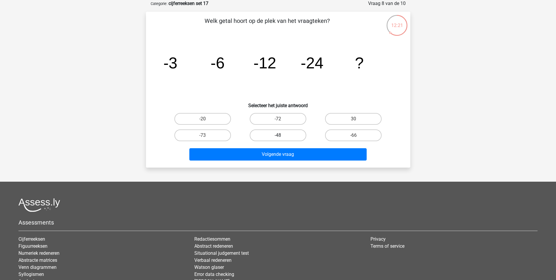
click at [295, 135] on label "-48" at bounding box center [278, 135] width 57 height 12
click at [282, 135] on input "-48" at bounding box center [280, 137] width 4 height 4
radio input "true"
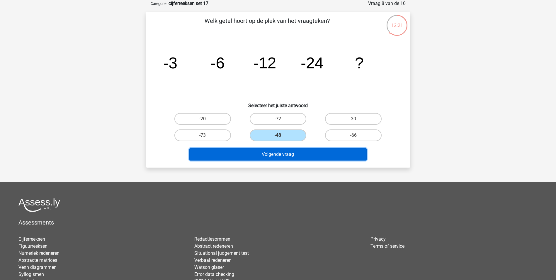
click at [296, 153] on button "Volgende vraag" at bounding box center [277, 154] width 177 height 12
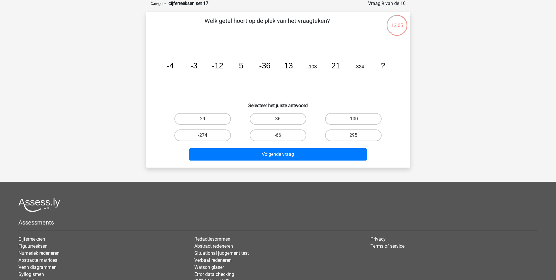
click at [215, 114] on label "29" at bounding box center [202, 119] width 57 height 12
click at [206, 119] on input "29" at bounding box center [205, 121] width 4 height 4
radio input "true"
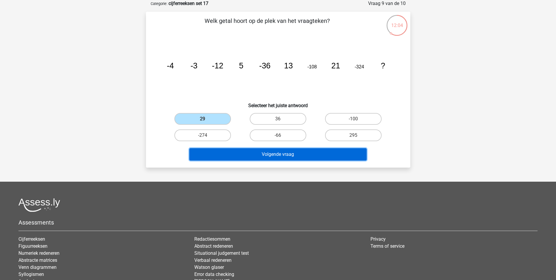
click at [279, 156] on button "Volgende vraag" at bounding box center [277, 154] width 177 height 12
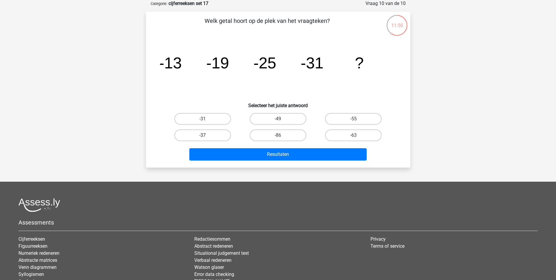
click at [208, 137] on label "-37" at bounding box center [202, 135] width 57 height 12
click at [206, 137] on input "-37" at bounding box center [205, 137] width 4 height 4
radio input "true"
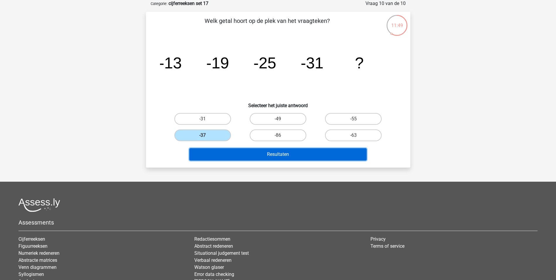
click at [272, 156] on button "Resultaten" at bounding box center [277, 154] width 177 height 12
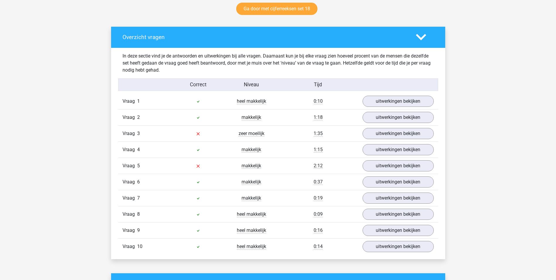
scroll to position [322, 0]
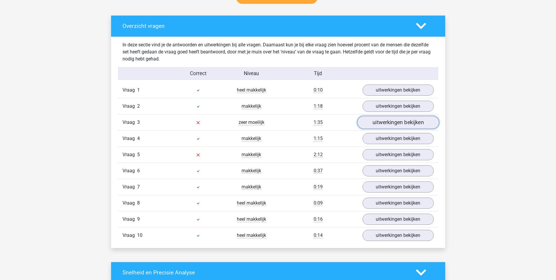
click at [385, 124] on link "uitwerkingen bekijken" at bounding box center [398, 122] width 82 height 13
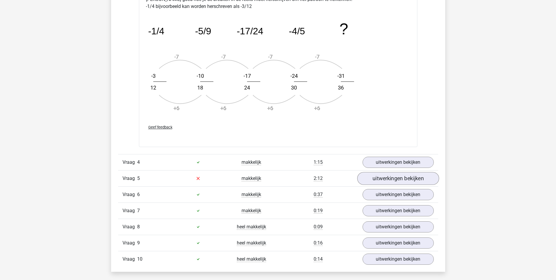
scroll to position [645, 0]
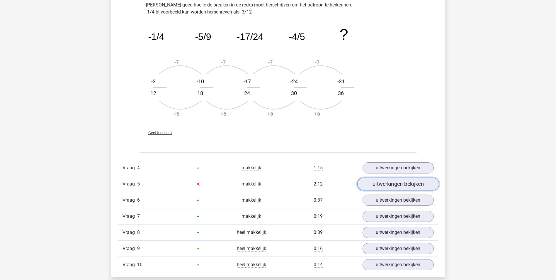
click at [380, 187] on link "uitwerkingen bekijken" at bounding box center [398, 183] width 82 height 13
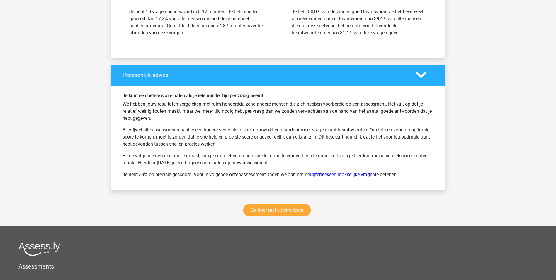
scroll to position [1378, 0]
